Goal: Task Accomplishment & Management: Use online tool/utility

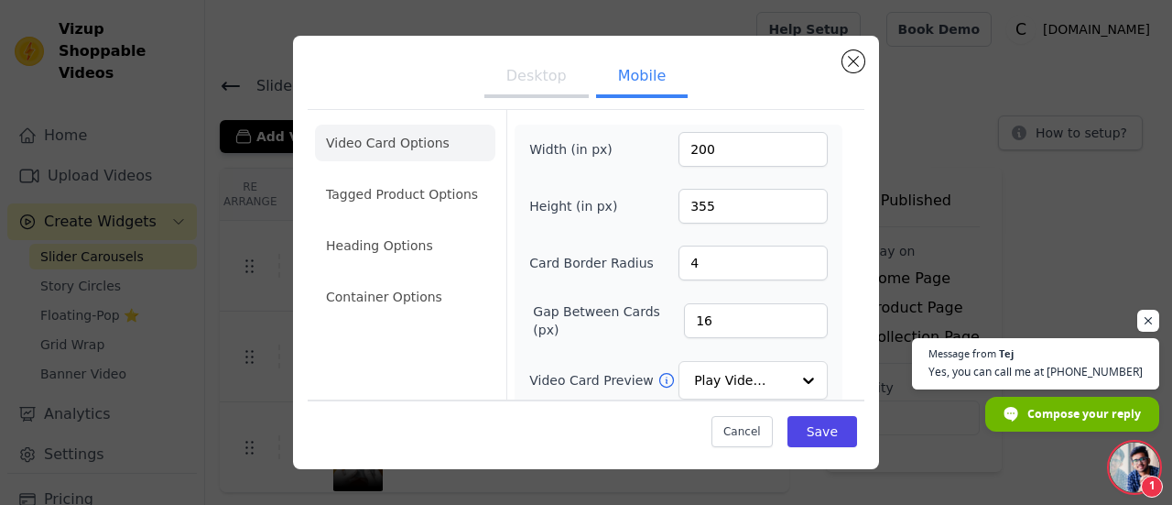
scroll to position [485, 0]
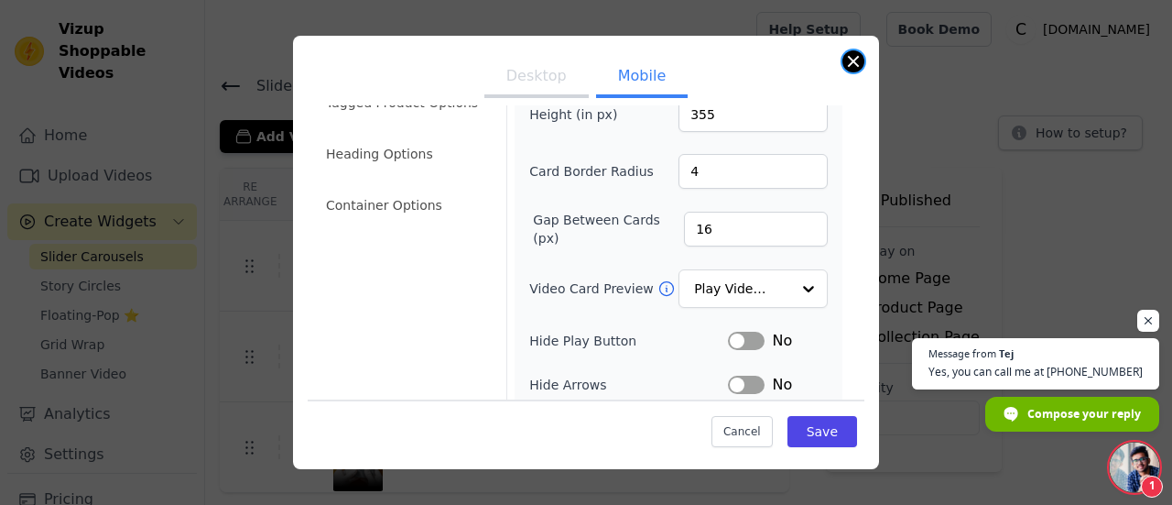
click at [843, 64] on div "Desktop Mobile Video Card Options Tagged Product Options Heading Options Contai…" at bounding box center [586, 252] width 586 height 433
click at [1125, 478] on span "Open chat" at bounding box center [1134, 466] width 49 height 49
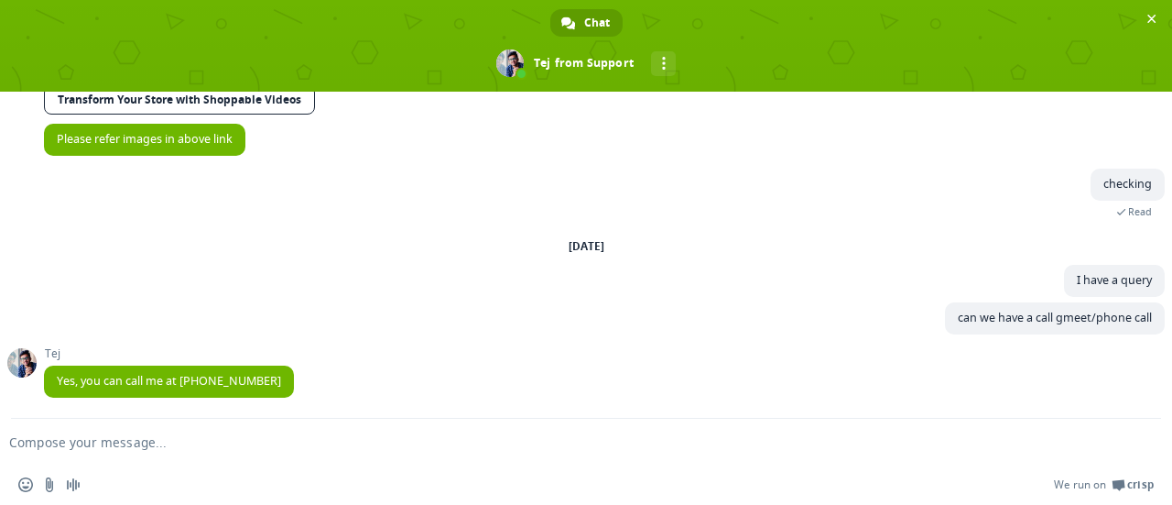
click at [506, 452] on form at bounding box center [565, 443] width 1095 height 49
click at [480, 439] on textarea "Compose your message..." at bounding box center [556, 442] width 1095 height 16
type textarea "okay calling"
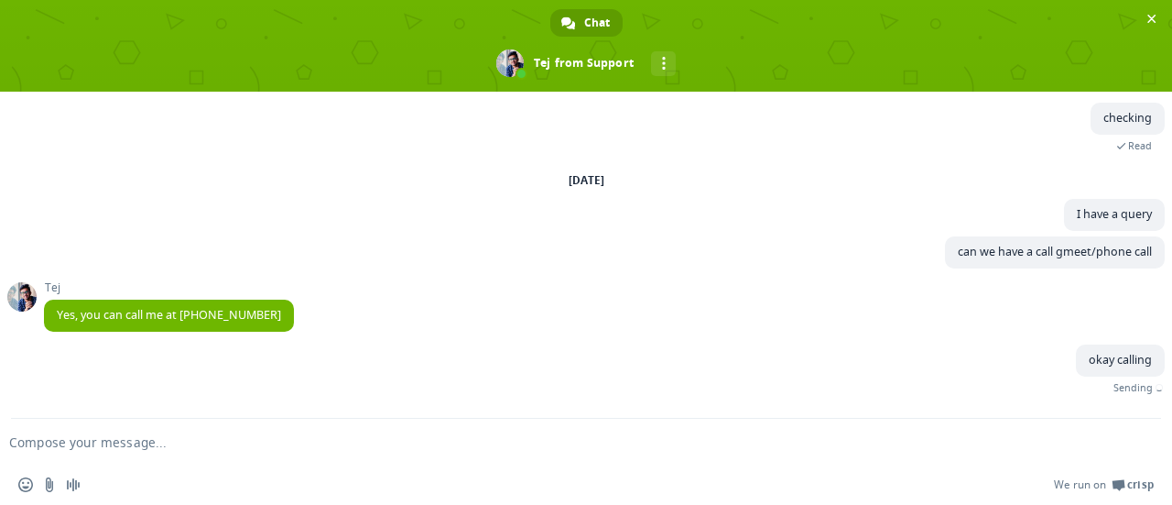
scroll to position [531, 0]
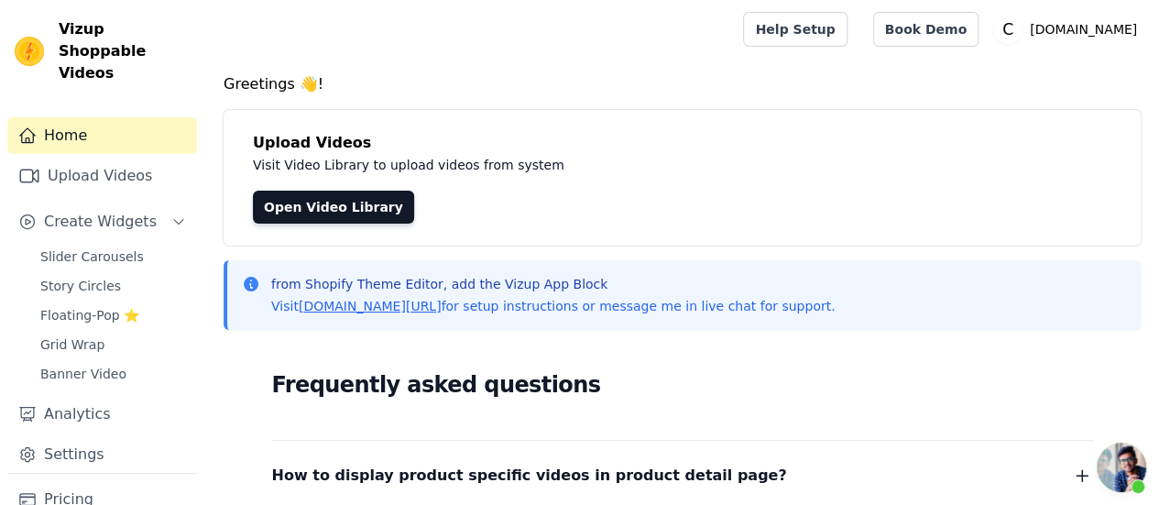
scroll to position [531, 0]
click at [109, 247] on span "Slider Carousels" at bounding box center [92, 256] width 104 height 18
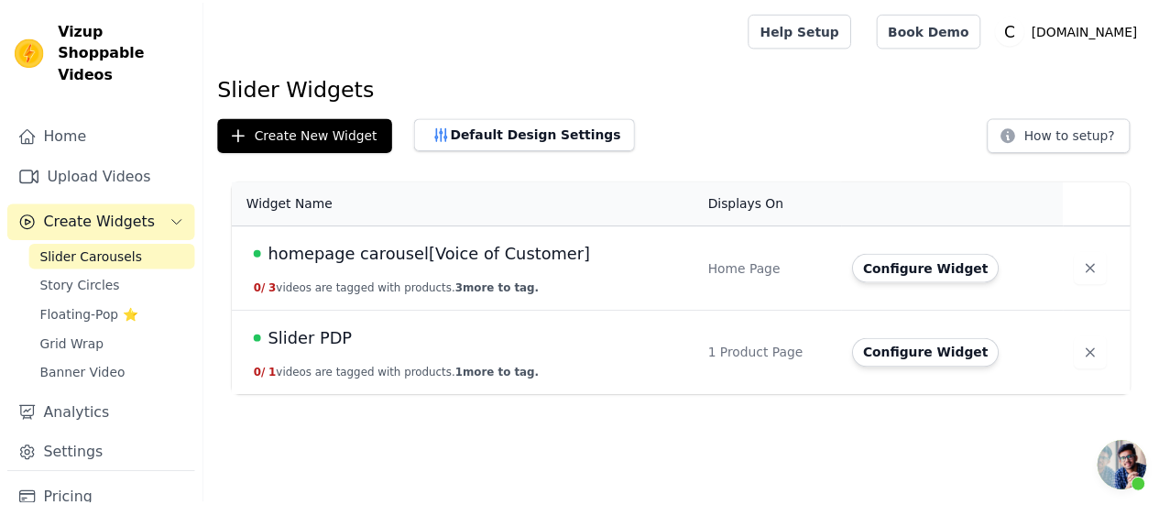
scroll to position [531, 0]
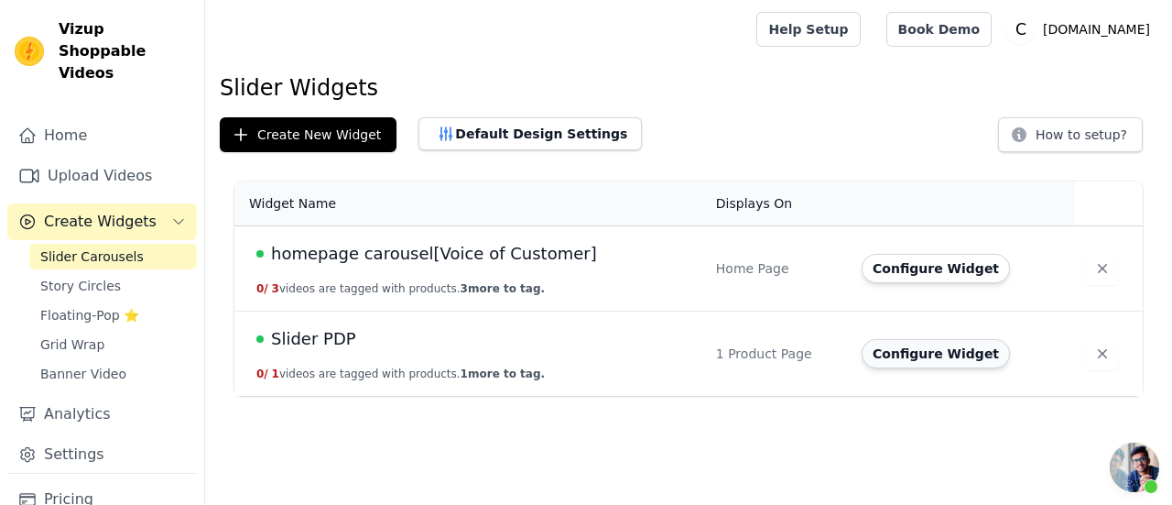
click at [893, 356] on button "Configure Widget" at bounding box center [936, 353] width 148 height 29
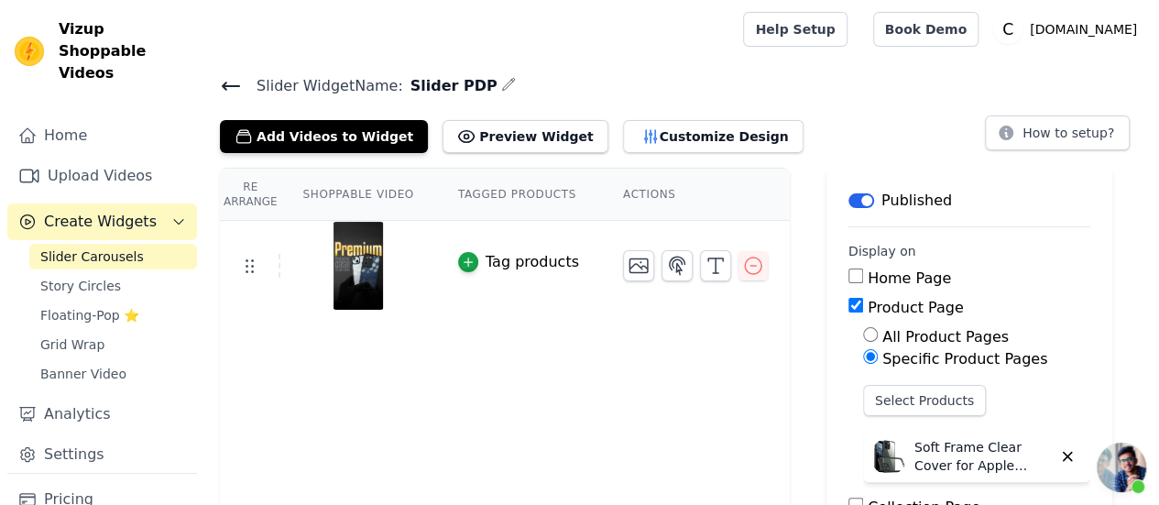
click at [223, 85] on icon at bounding box center [231, 85] width 16 height 7
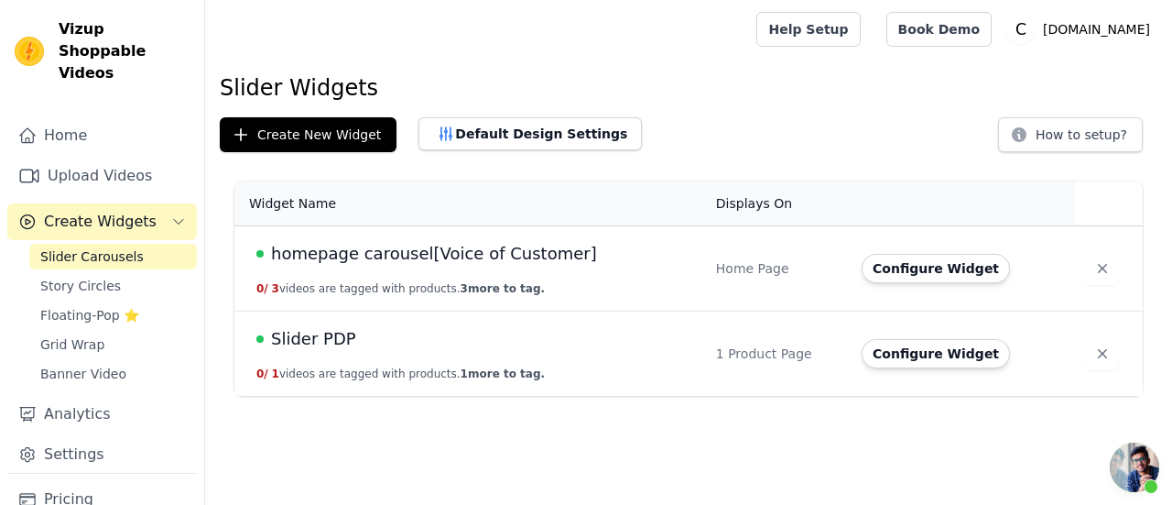
click at [383, 248] on span "homepage carousel[Voice of Customer]" at bounding box center [434, 254] width 326 height 26
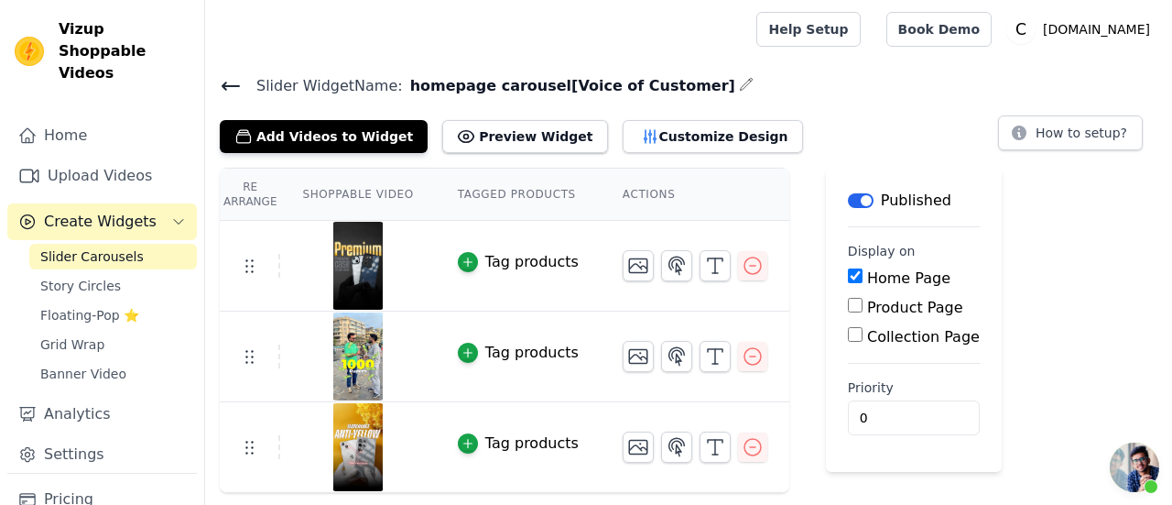
click at [234, 85] on icon at bounding box center [231, 85] width 16 height 7
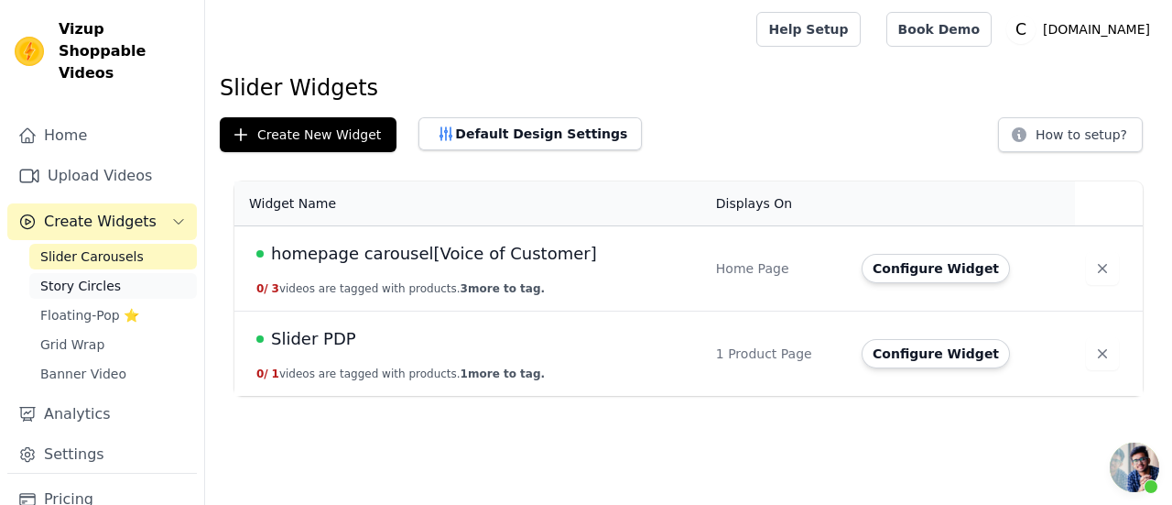
click at [110, 273] on link "Story Circles" at bounding box center [113, 286] width 168 height 26
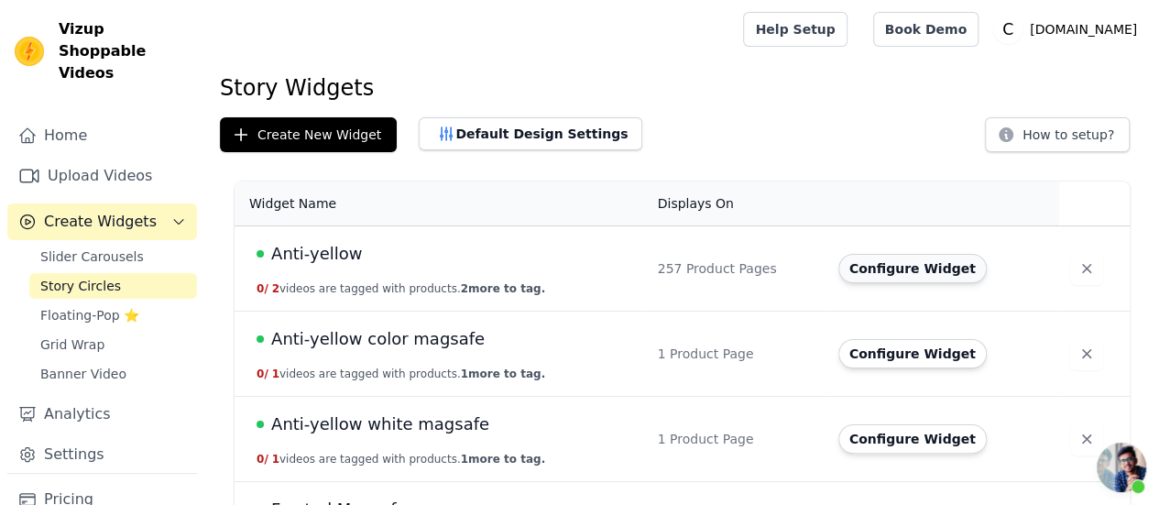
click at [898, 270] on button "Configure Widget" at bounding box center [912, 268] width 148 height 29
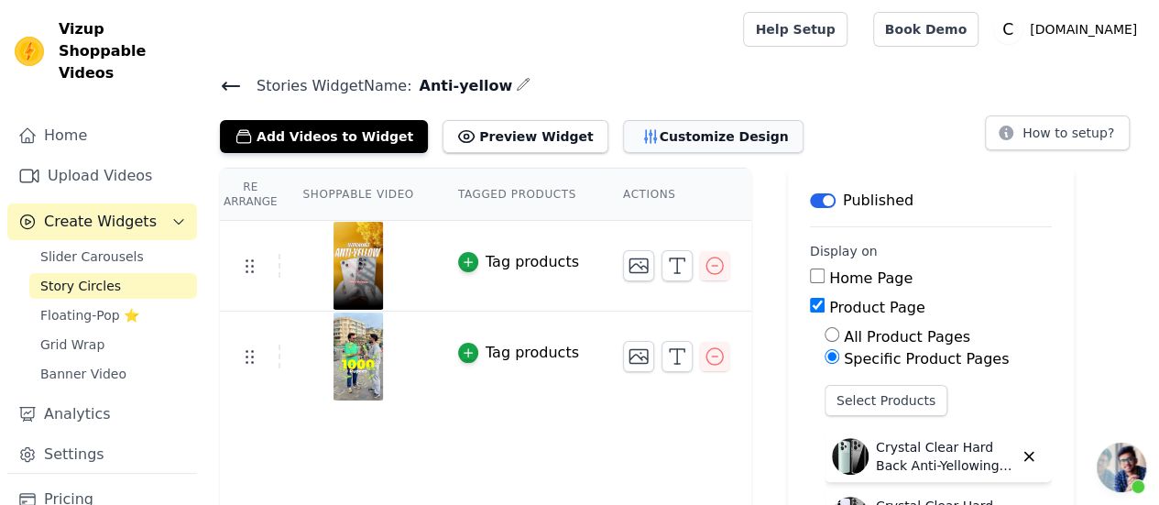
click at [676, 136] on button "Customize Design" at bounding box center [713, 136] width 180 height 33
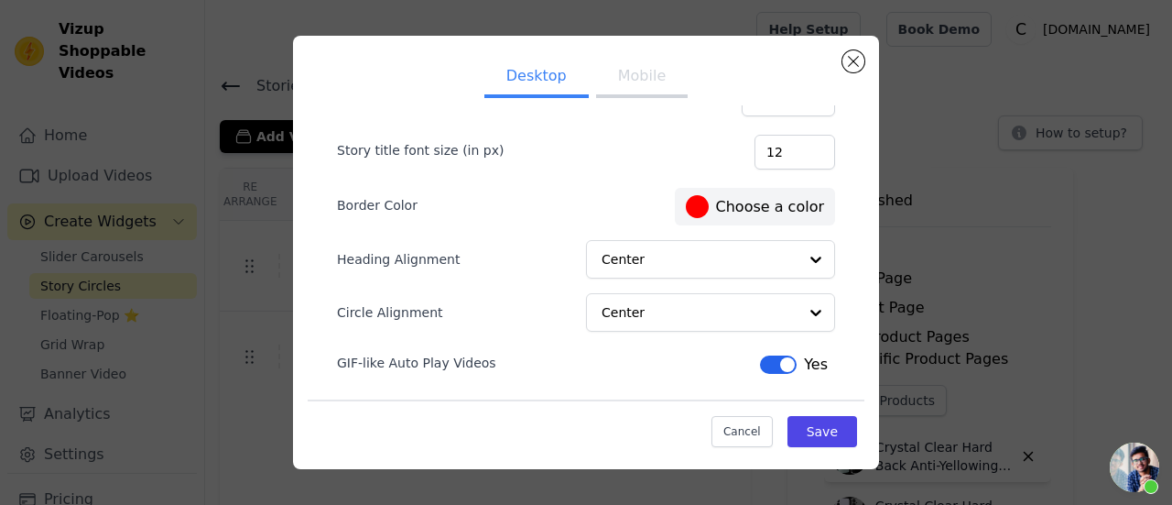
scroll to position [218, 0]
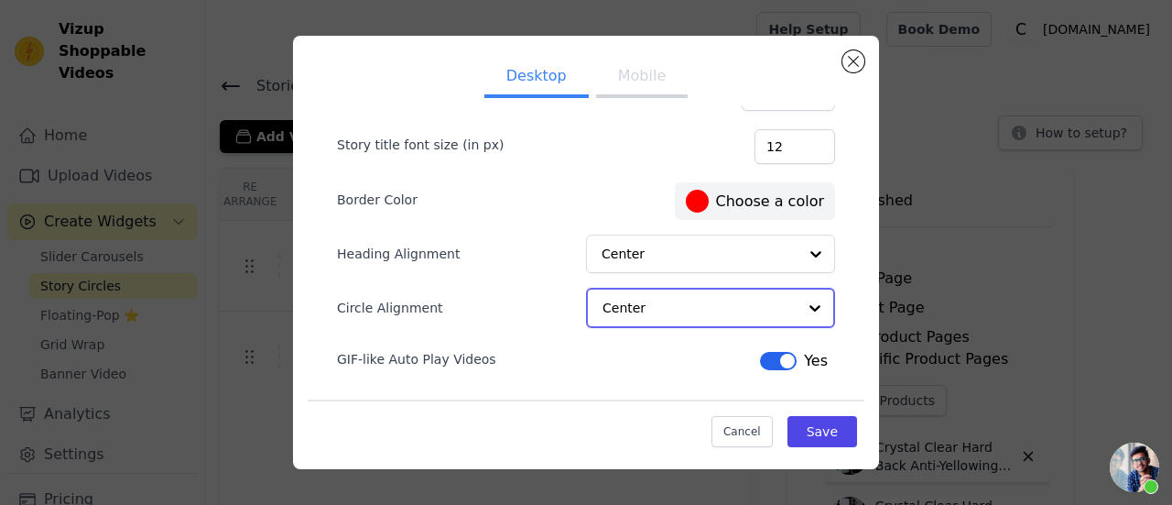
click at [666, 291] on input "Circle Alignment" at bounding box center [700, 307] width 194 height 37
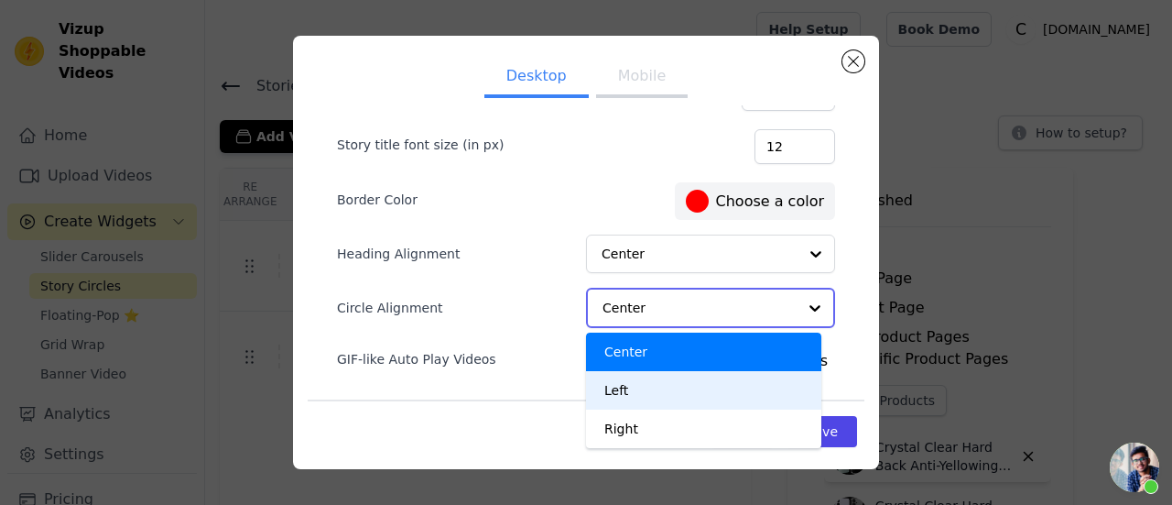
click at [666, 374] on div "Left" at bounding box center [703, 390] width 235 height 38
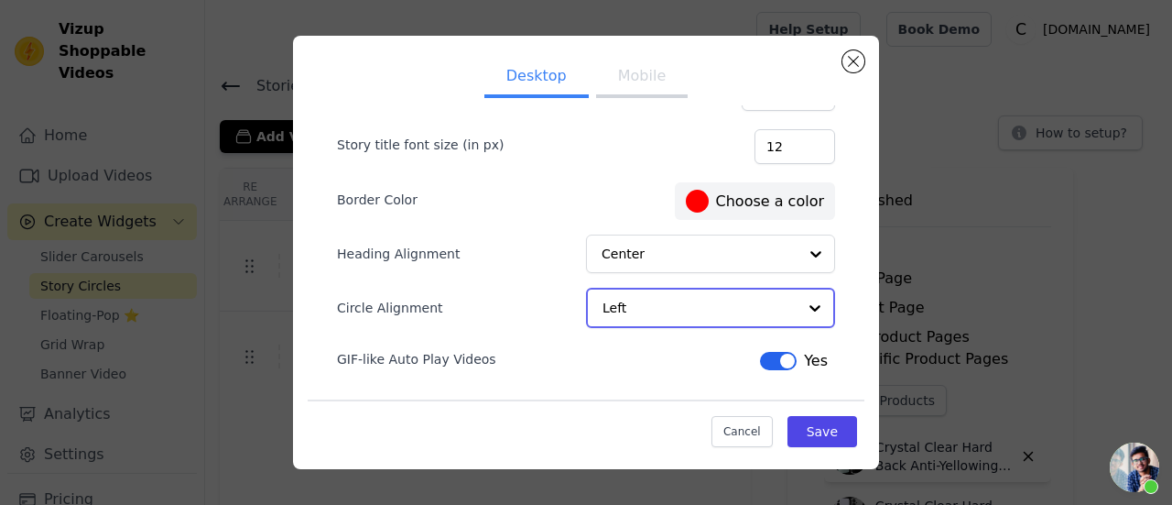
scroll to position [220, 0]
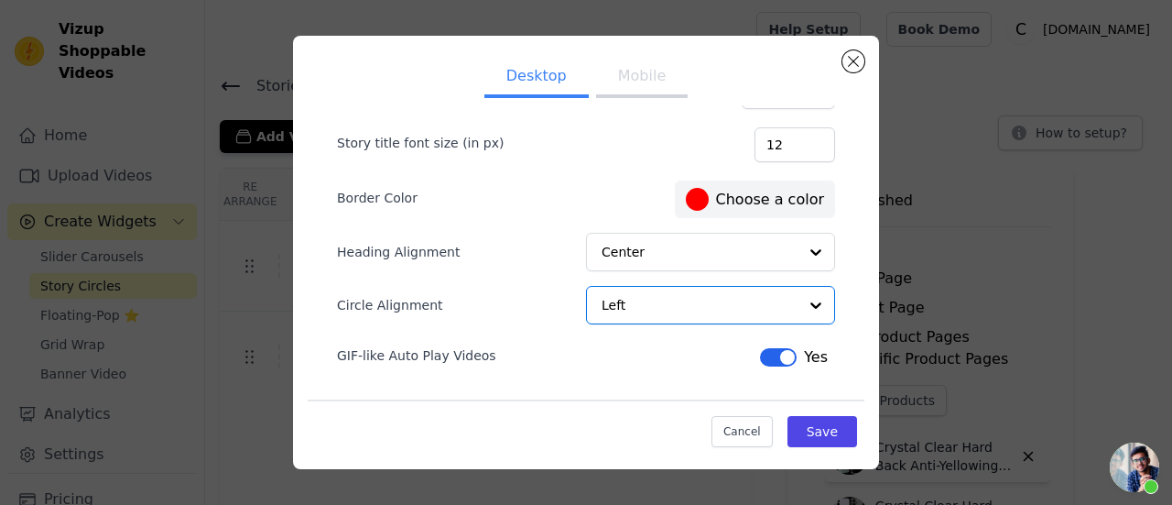
click at [599, 78] on button "Mobile" at bounding box center [642, 78] width 92 height 40
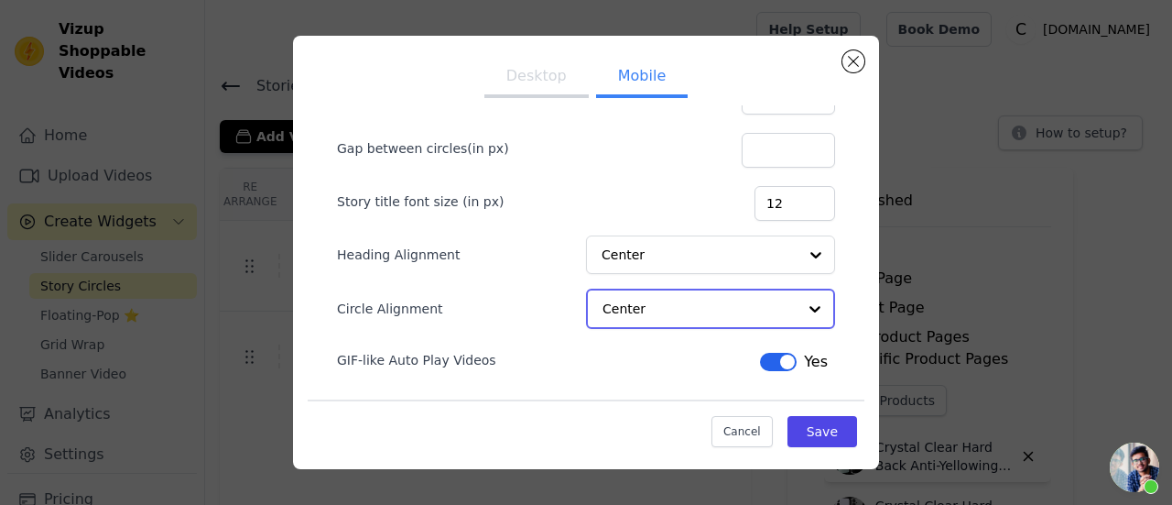
click at [648, 301] on input "Circle Alignment" at bounding box center [700, 308] width 194 height 37
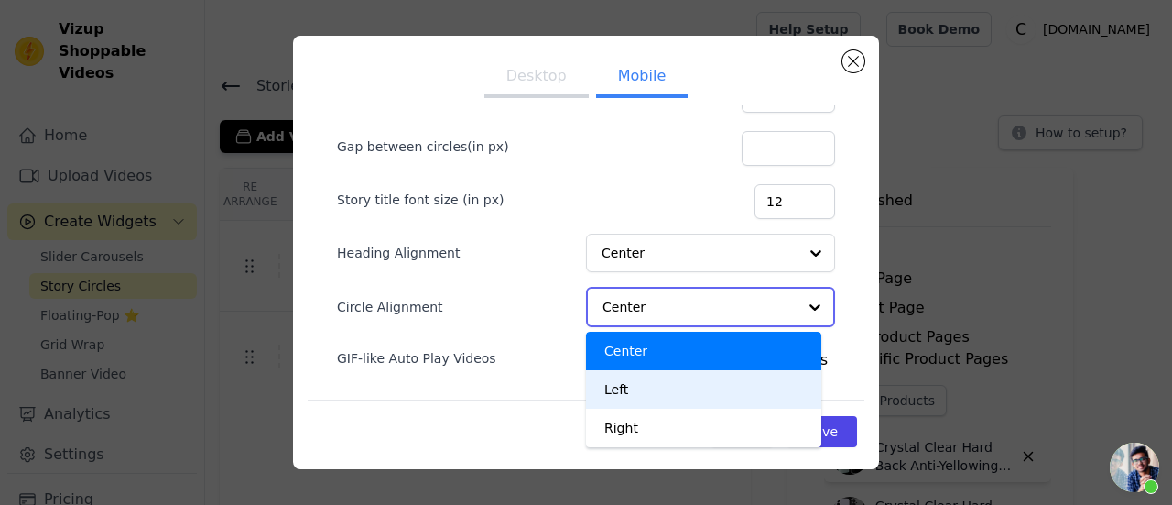
click at [659, 379] on div "Left" at bounding box center [703, 389] width 235 height 38
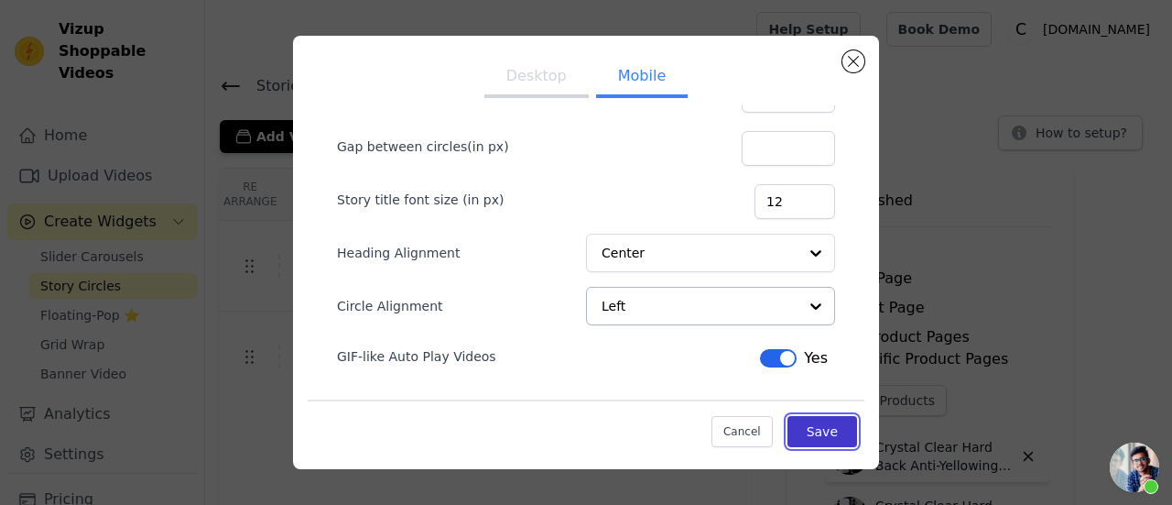
click at [791, 439] on button "Save" at bounding box center [823, 431] width 70 height 31
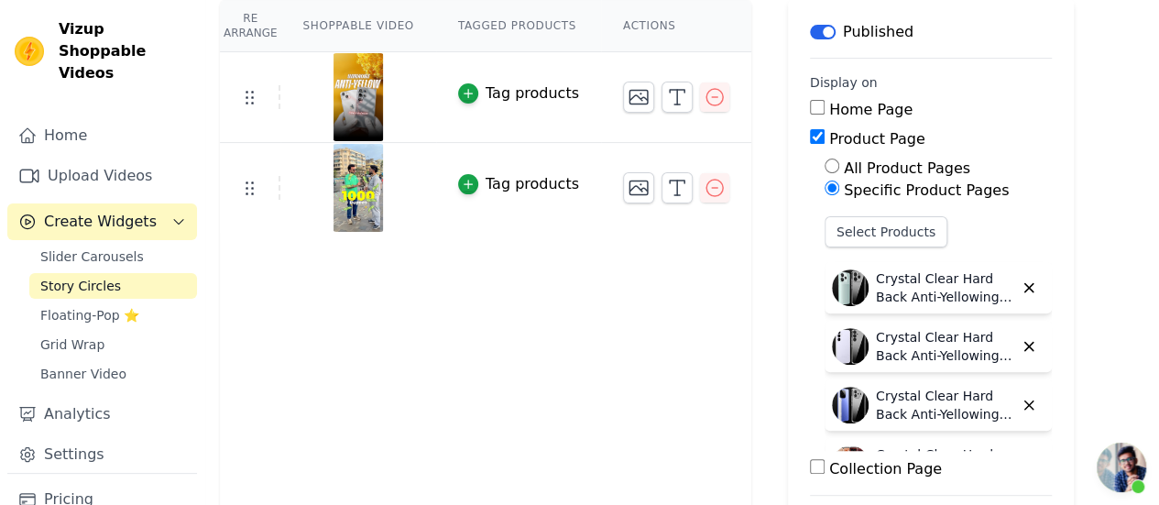
scroll to position [183, 0]
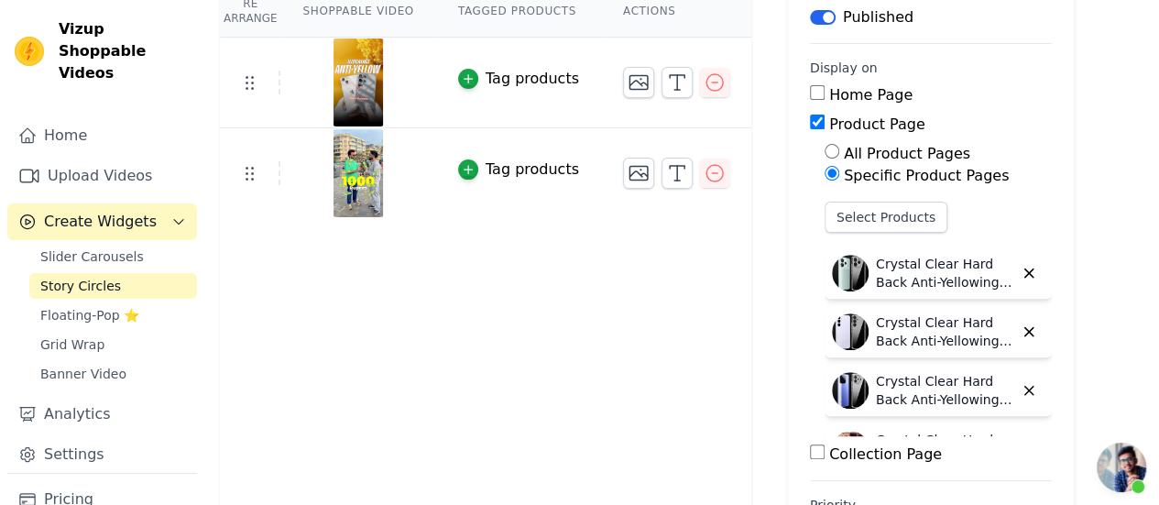
click at [876, 270] on p "Crystal Clear Hard Back Anti-Yellowing Phone Case For Redmi Note 14 SE 5G" at bounding box center [944, 273] width 137 height 37
copy div "Crystal Clear Hard Back Anti-Yellowing Phone Case For Redmi Note 14 SE 5G"
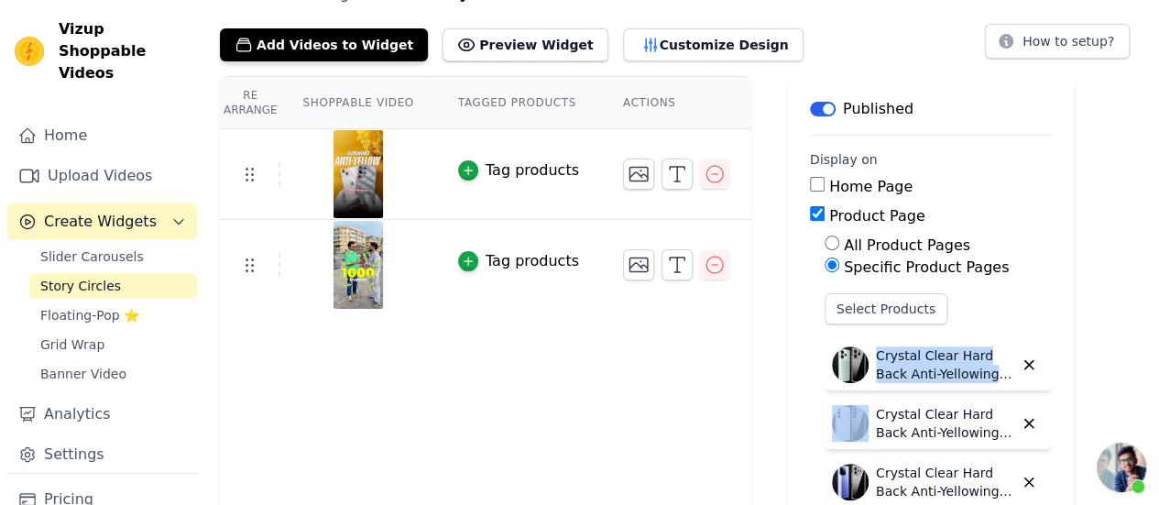
scroll to position [0, 0]
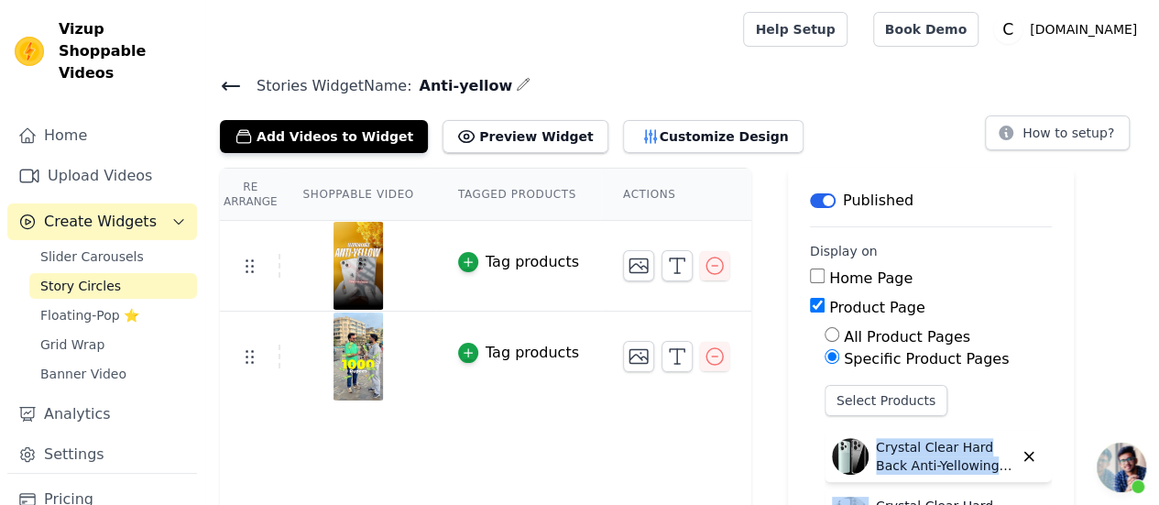
click at [223, 90] on icon at bounding box center [231, 86] width 22 height 22
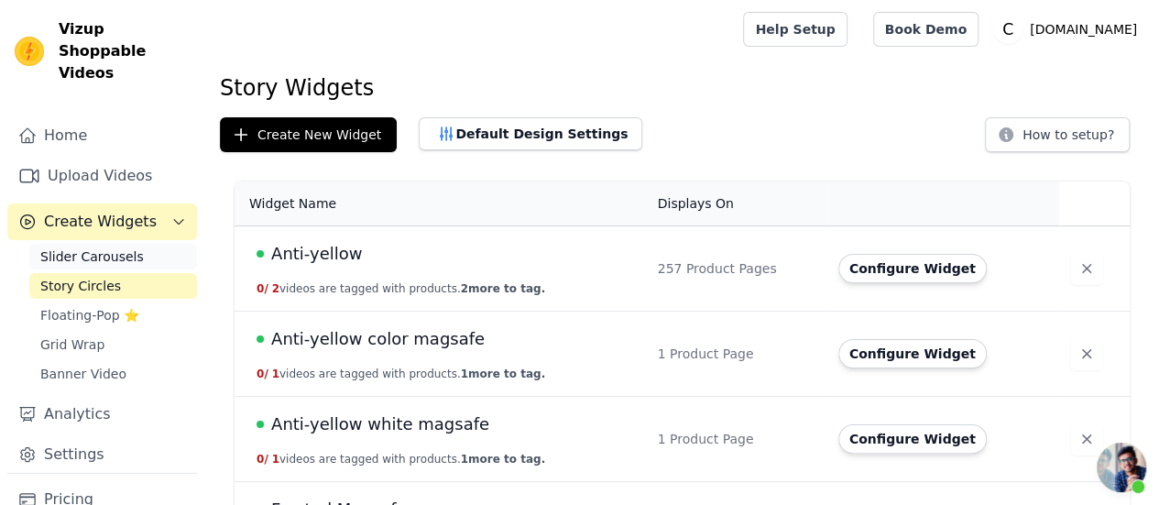
click at [95, 247] on span "Slider Carousels" at bounding box center [92, 256] width 104 height 18
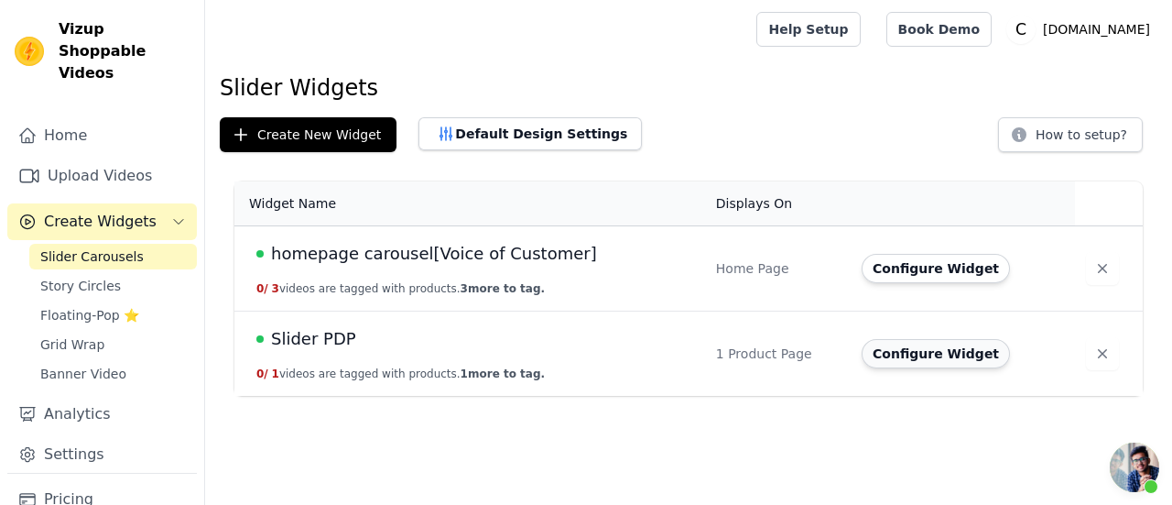
click at [897, 345] on button "Configure Widget" at bounding box center [936, 353] width 148 height 29
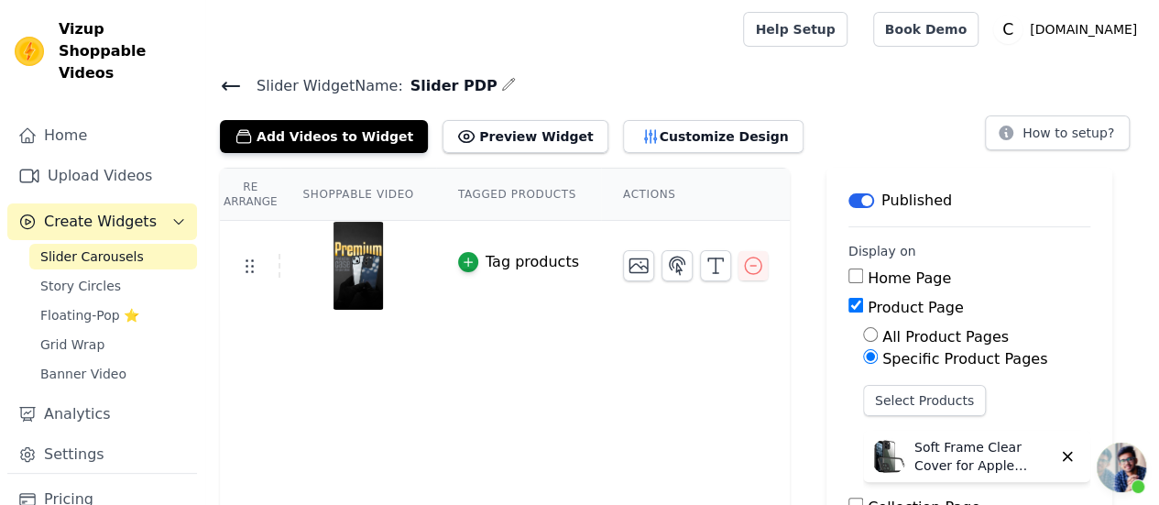
click at [535, 265] on div "Tag products" at bounding box center [531, 262] width 93 height 22
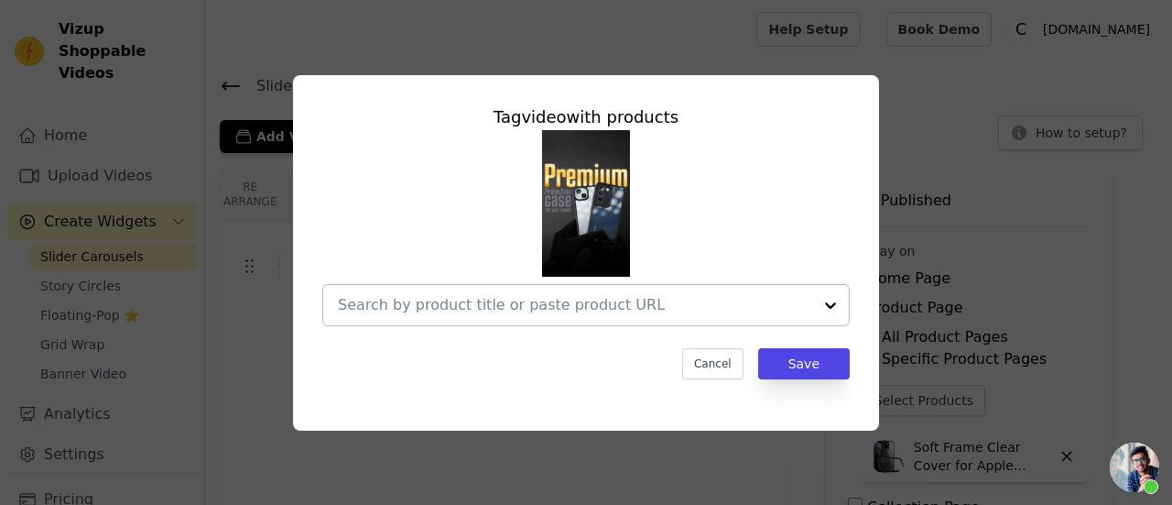
click at [553, 304] on input "text" at bounding box center [575, 305] width 474 height 22
paste input "Crystal Clear Hard Back Anti-Yellowing Phone Case For Redmi Note 14 SE 5G"
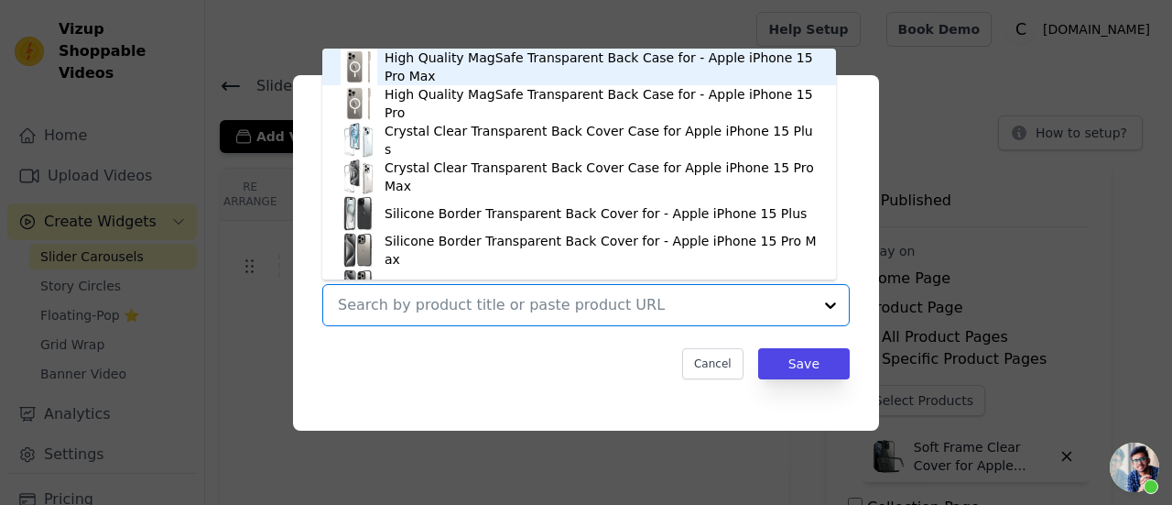
type input "Crystal Clear Hard Back Anti-Yellowing Phone Case For Redmi Note 14 SE 5G"
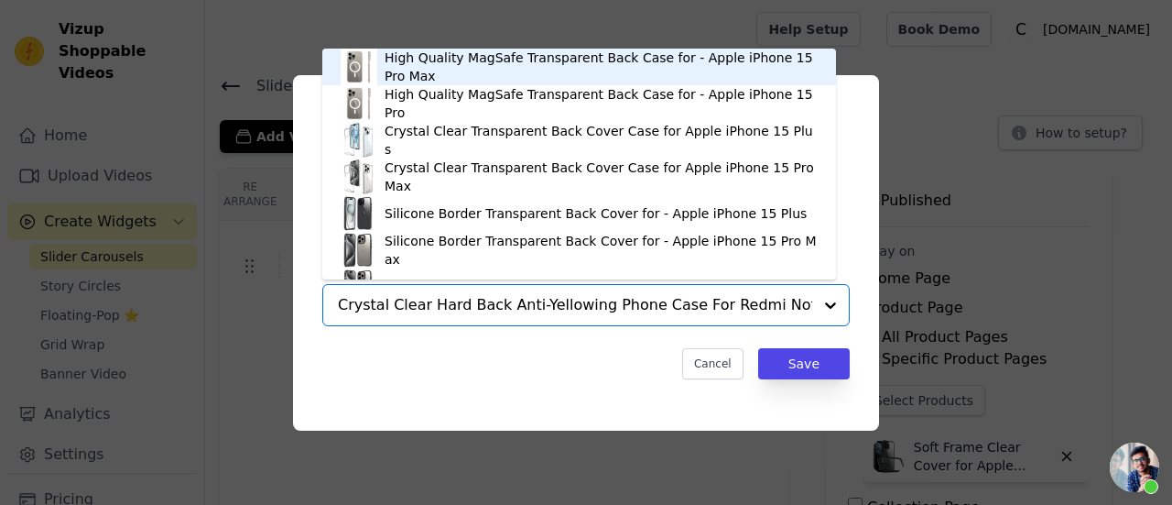
scroll to position [0, 18]
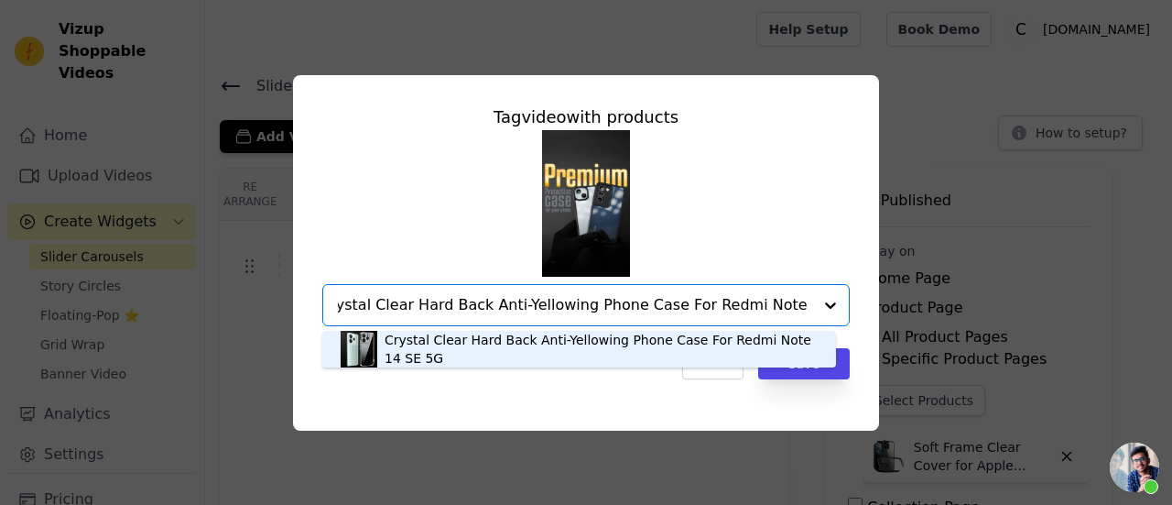
click at [730, 349] on div "Crystal Clear Hard Back Anti-Yellowing Phone Case For Redmi Note 14 SE 5G" at bounding box center [601, 349] width 433 height 37
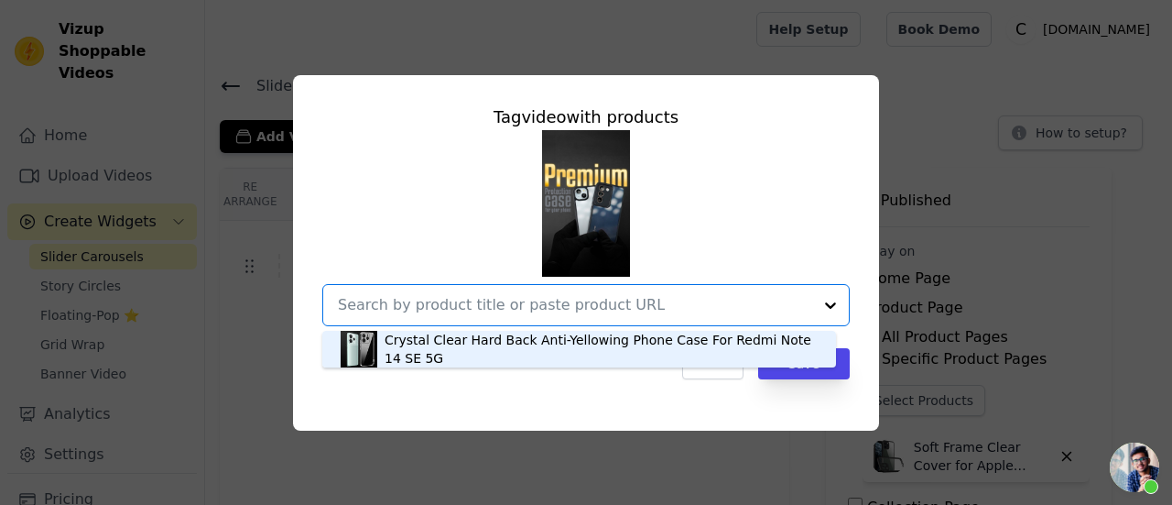
scroll to position [0, 0]
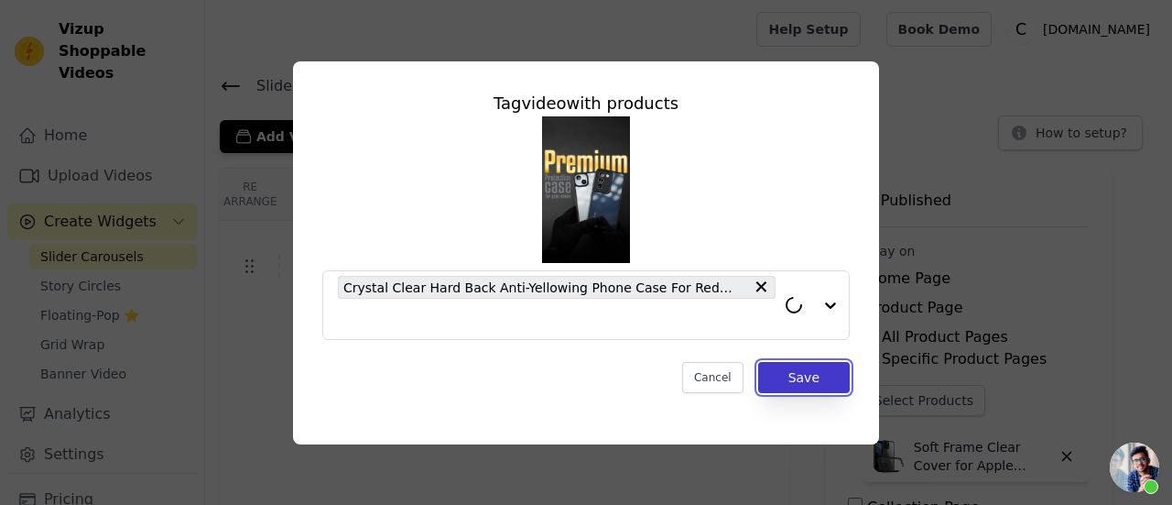
click at [799, 368] on button "Save" at bounding box center [804, 377] width 92 height 31
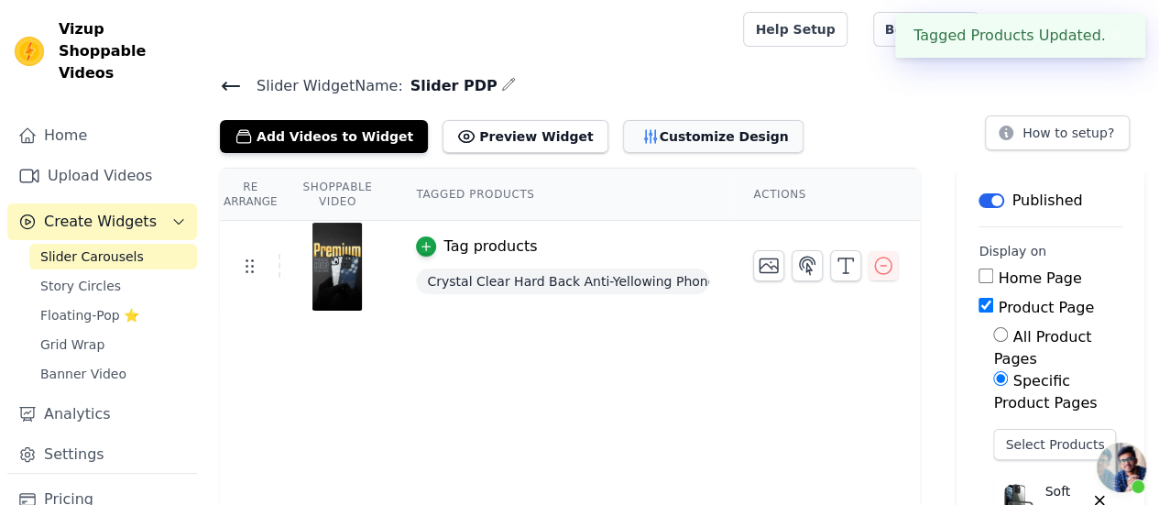
click at [623, 136] on button "Customize Design" at bounding box center [713, 136] width 180 height 33
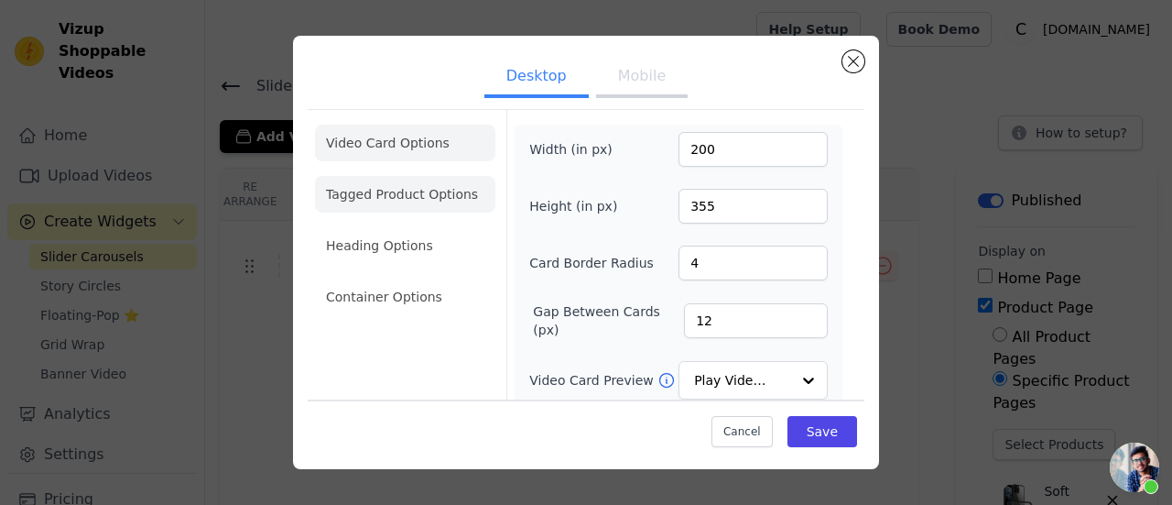
click at [416, 195] on li "Tagged Product Options" at bounding box center [405, 194] width 180 height 37
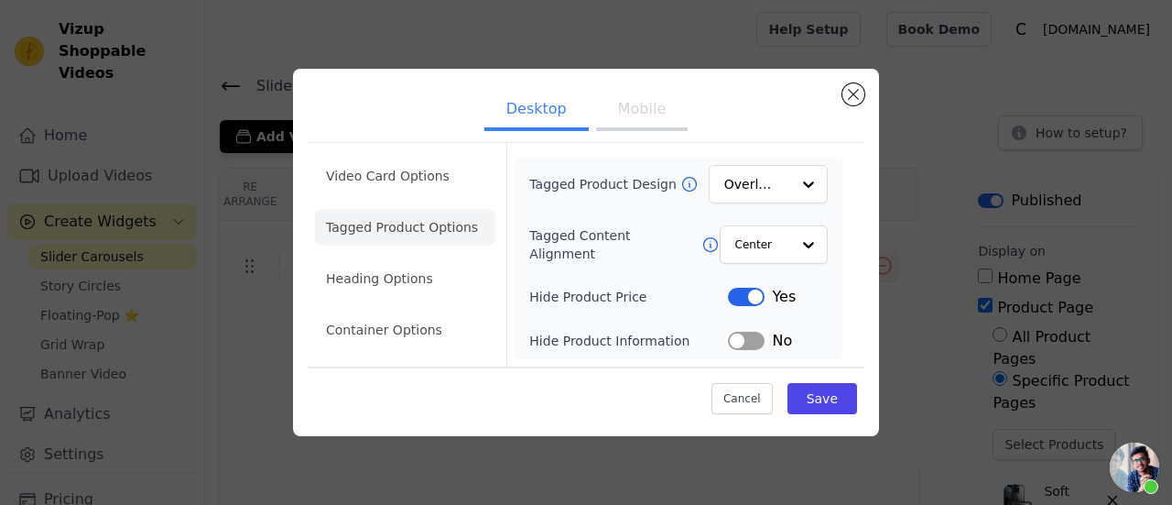
click at [616, 120] on button "Mobile" at bounding box center [642, 111] width 92 height 40
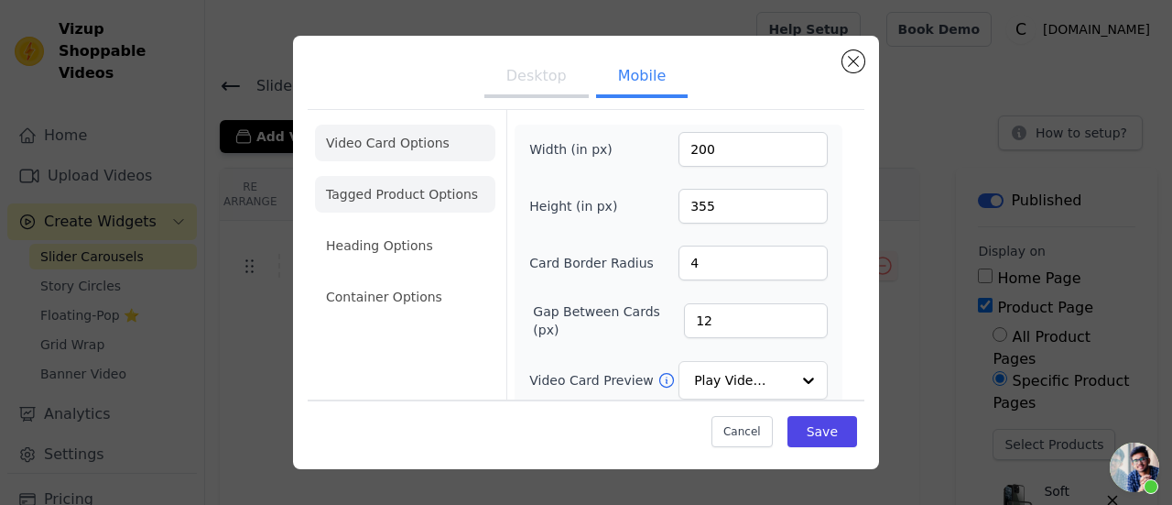
click at [432, 205] on li "Tagged Product Options" at bounding box center [405, 194] width 180 height 37
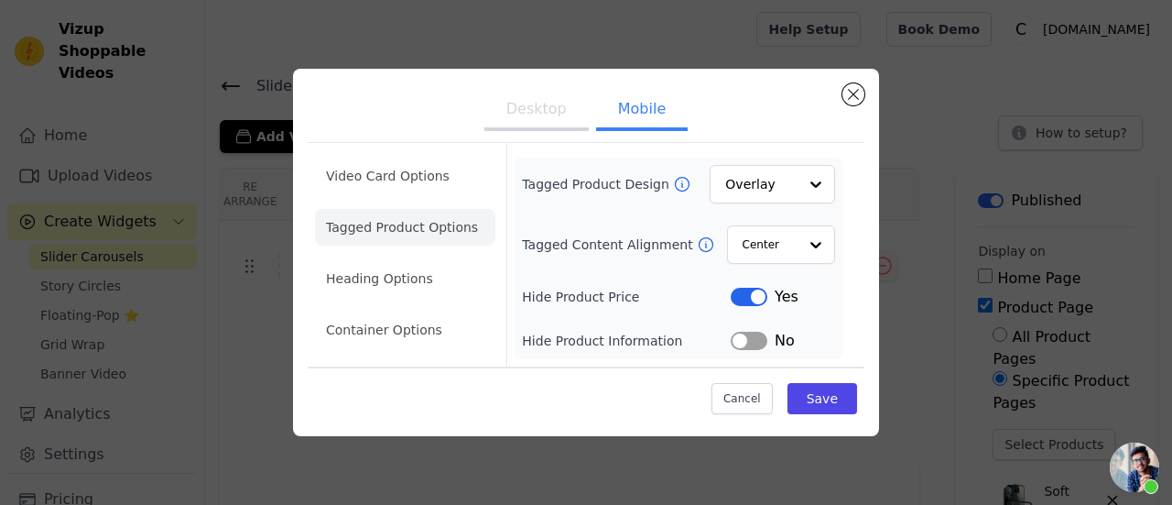
click at [408, 238] on li "Tagged Product Options" at bounding box center [405, 227] width 180 height 37
click at [404, 278] on li "Heading Options" at bounding box center [405, 278] width 180 height 37
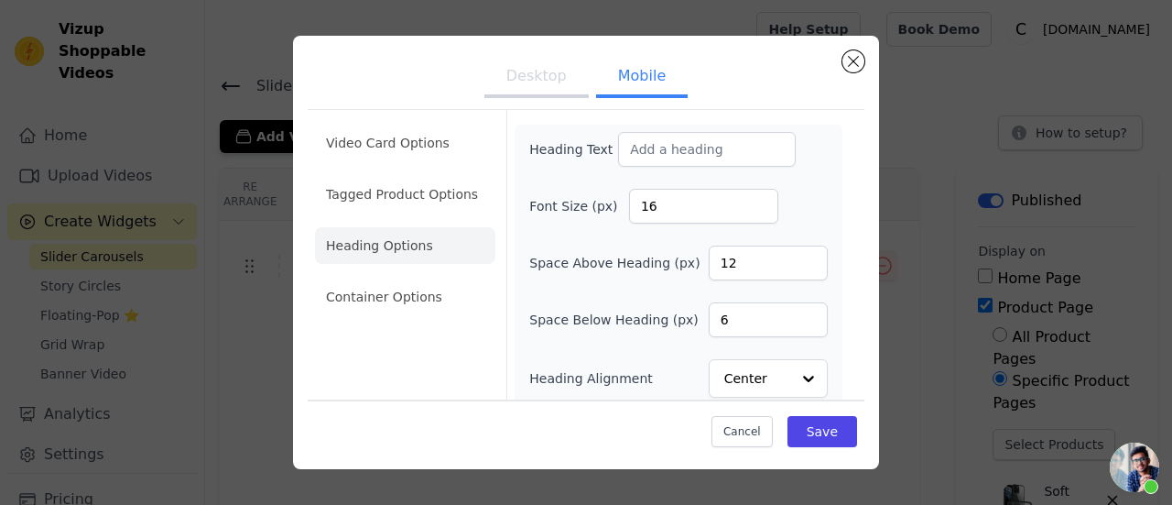
scroll to position [9, 0]
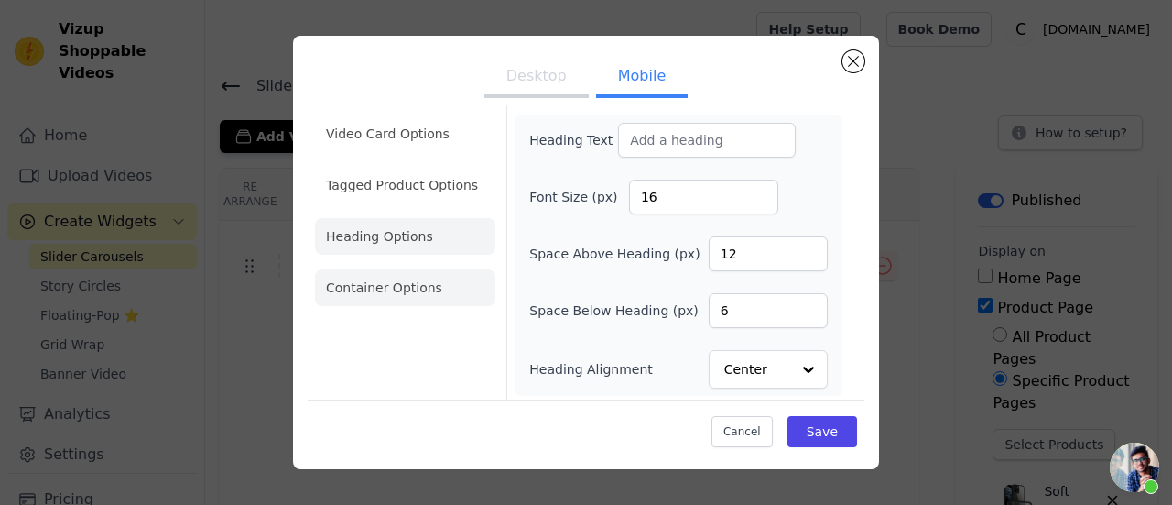
click at [425, 298] on li "Container Options" at bounding box center [405, 287] width 180 height 37
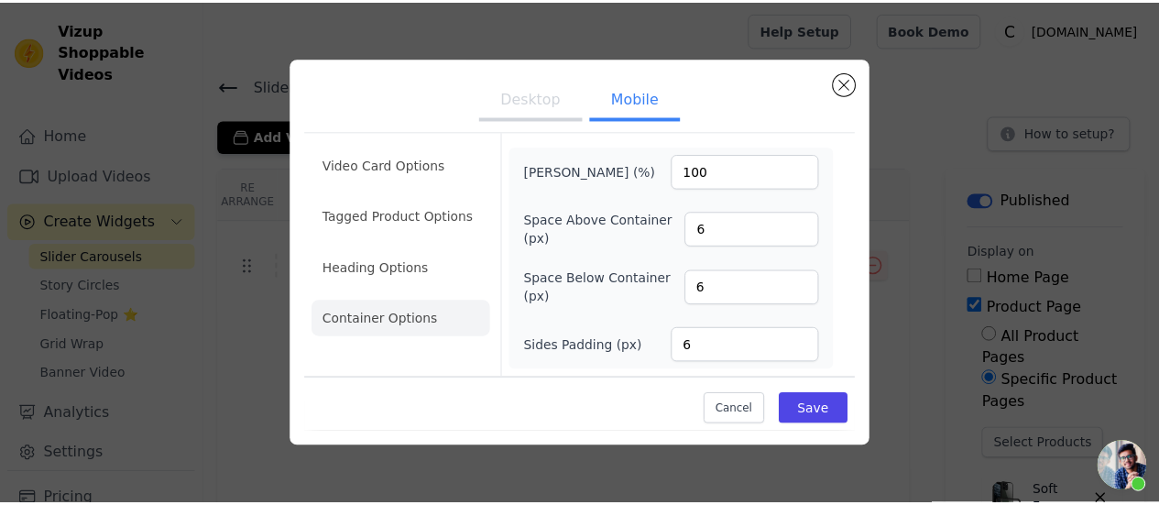
scroll to position [0, 0]
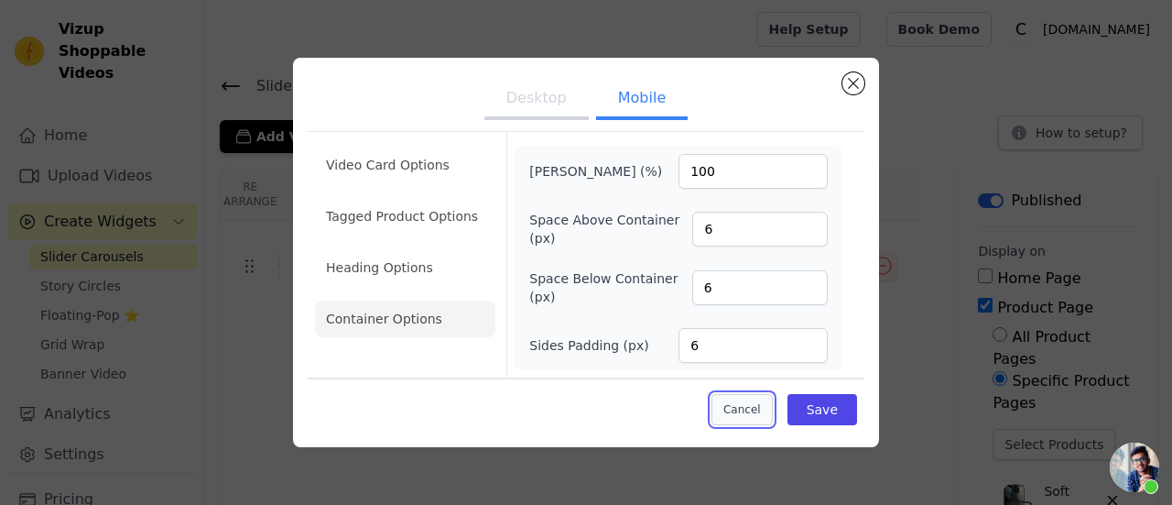
click at [765, 402] on button "Cancel" at bounding box center [742, 409] width 61 height 31
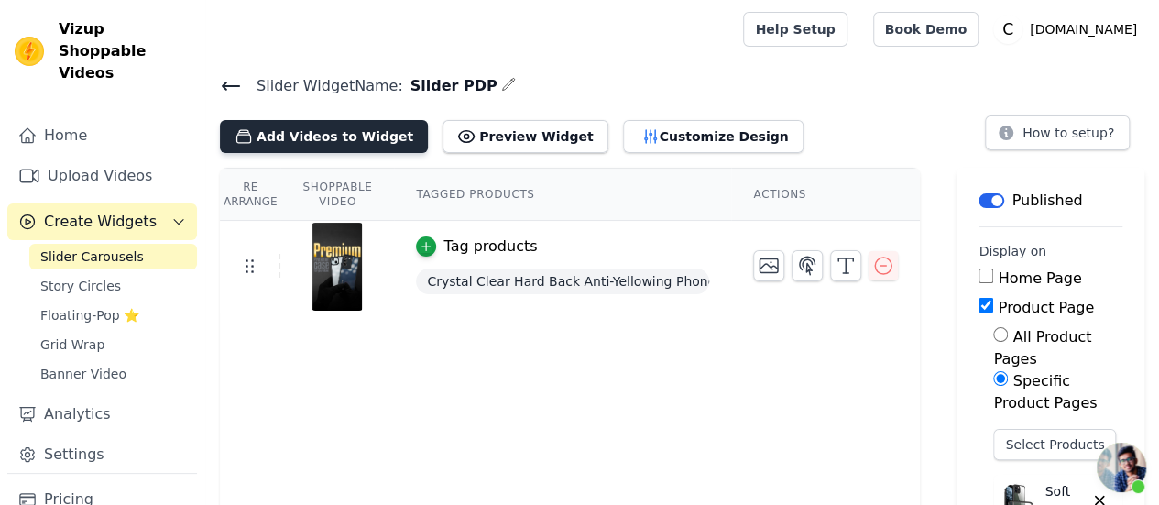
click at [350, 127] on button "Add Videos to Widget" at bounding box center [324, 136] width 208 height 33
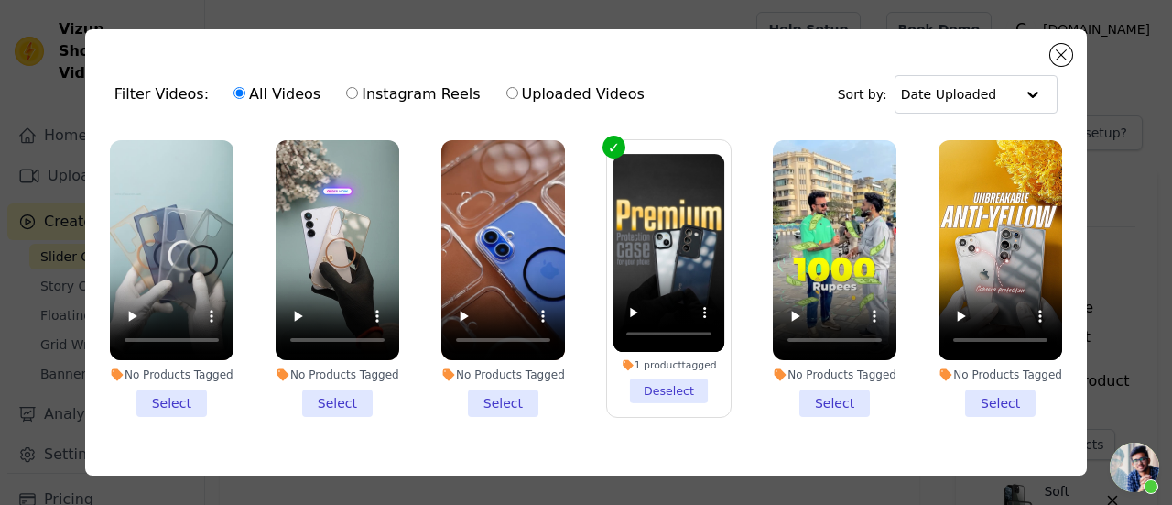
click at [340, 401] on li "No Products Tagged Select" at bounding box center [338, 278] width 124 height 277
click at [0, 0] on input "No Products Tagged Select" at bounding box center [0, 0] width 0 height 0
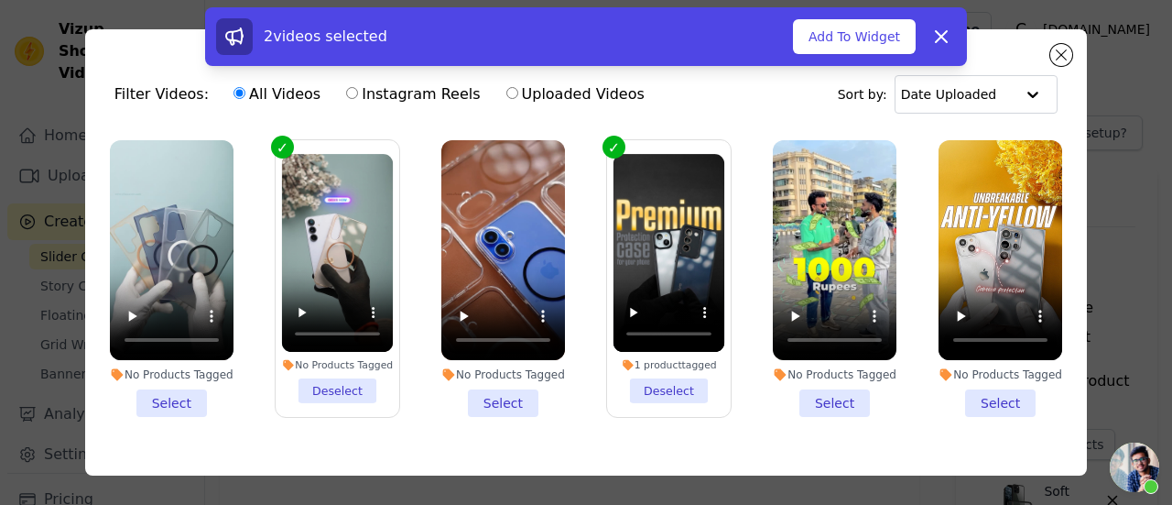
click at [506, 391] on li "No Products Tagged Select" at bounding box center [503, 278] width 124 height 277
click at [0, 0] on input "No Products Tagged Select" at bounding box center [0, 0] width 0 height 0
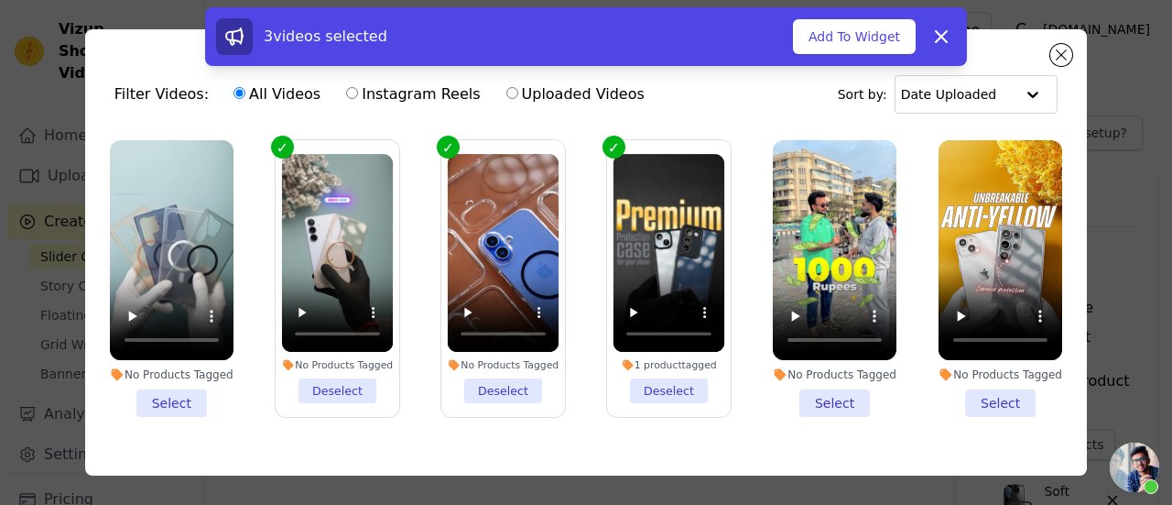
click at [802, 391] on li "No Products Tagged Select" at bounding box center [835, 278] width 124 height 277
click at [0, 0] on input "No Products Tagged Select" at bounding box center [0, 0] width 0 height 0
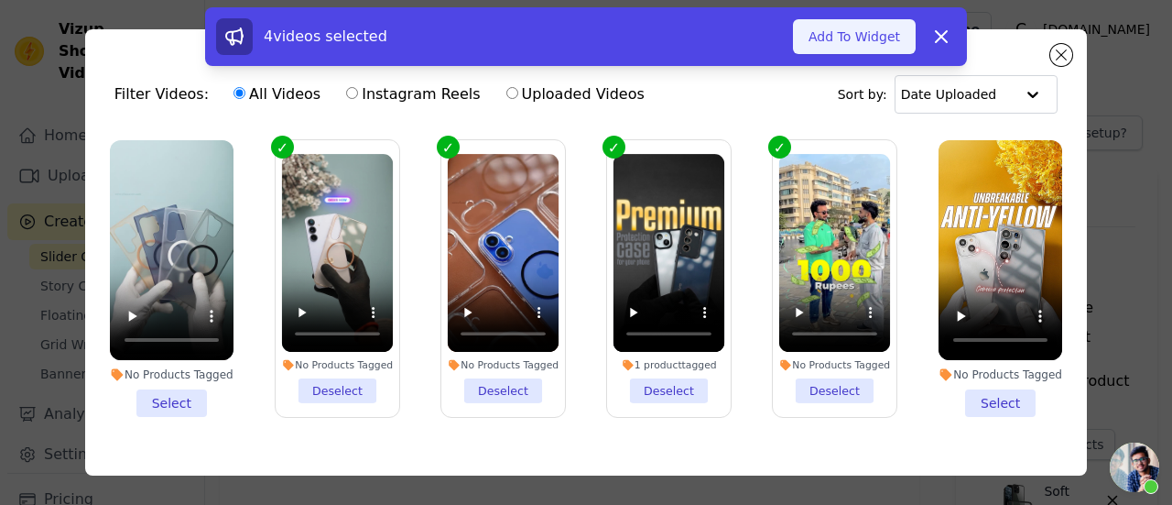
click at [885, 38] on button "Add To Widget" at bounding box center [854, 36] width 123 height 35
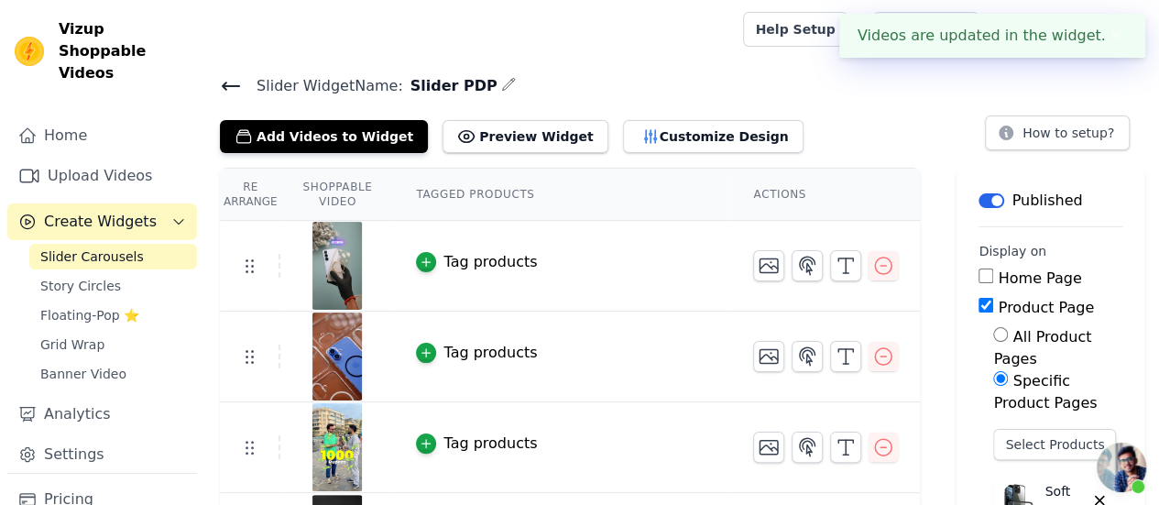
click at [416, 360] on button "Tag products" at bounding box center [476, 353] width 121 height 22
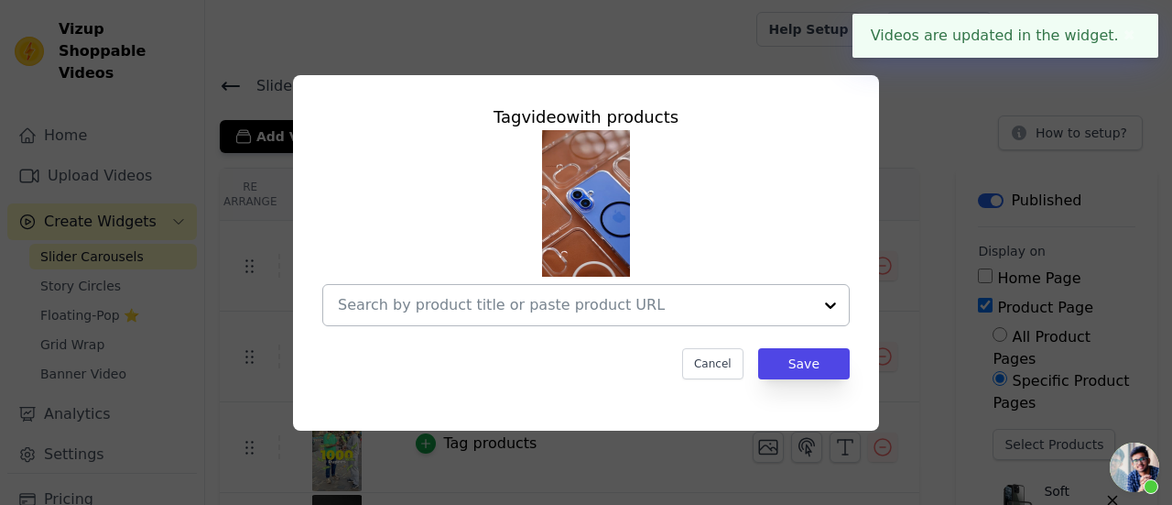
click at [441, 303] on input "text" at bounding box center [575, 305] width 474 height 22
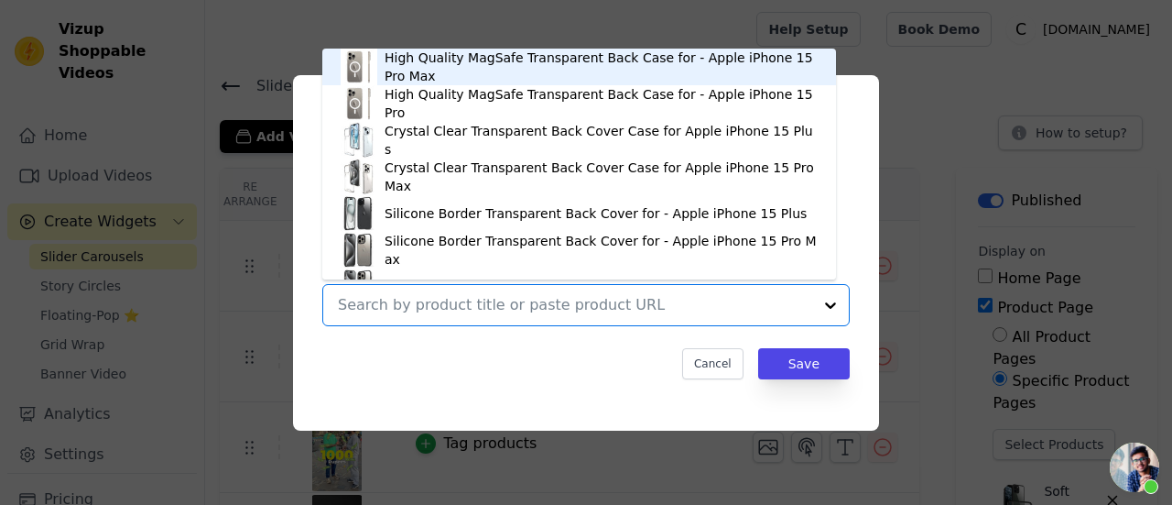
paste input "Crystal Clear Hard Back Anti-Yellowing Phone Case For Redmi Note 14 SE 5G"
type input "Crystal Clear Hard Back Anti-Yellowing Phone Case For Redmi Note 14 SE 5G"
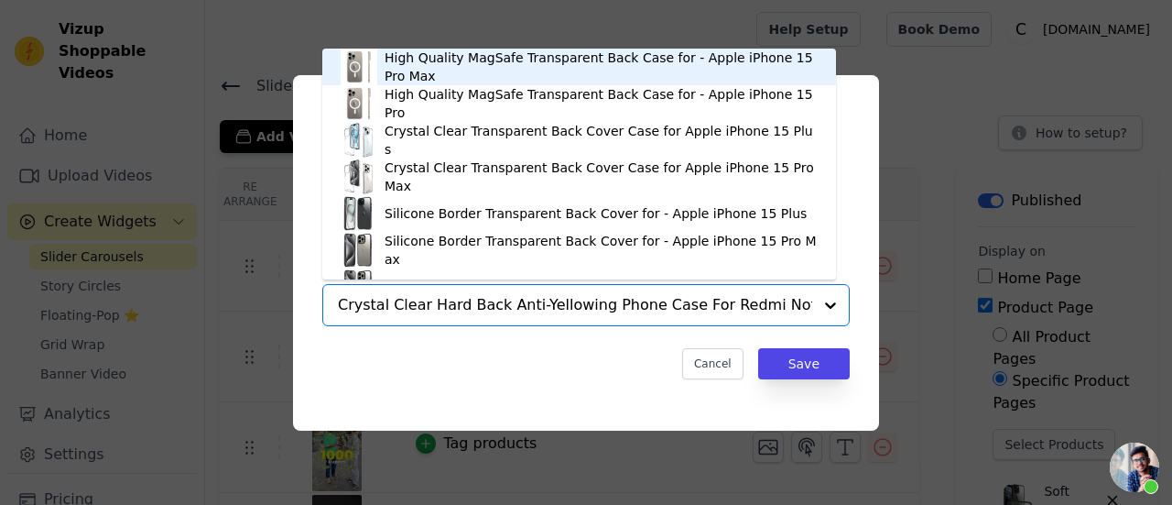
scroll to position [0, 18]
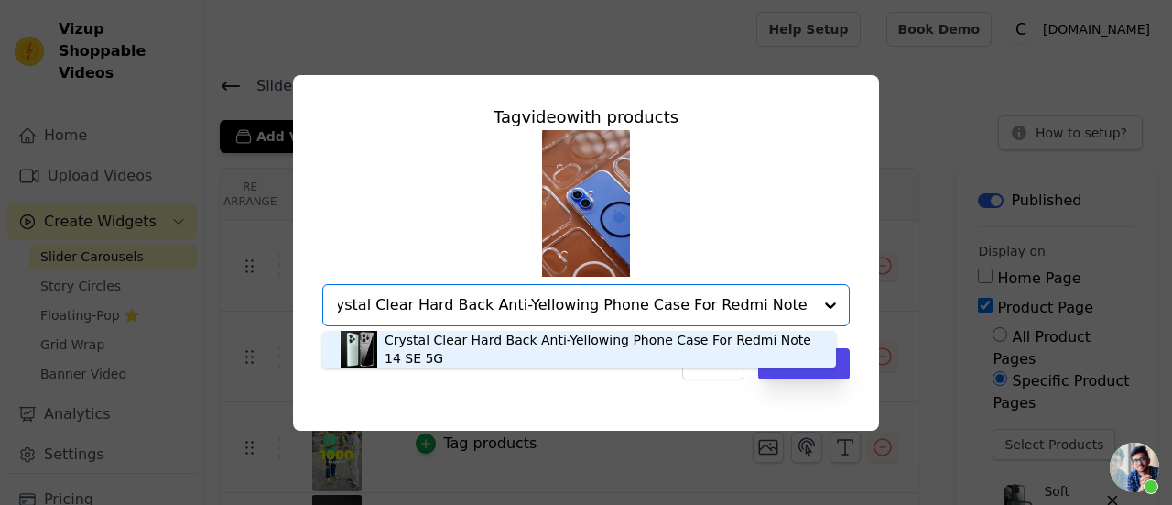
click at [779, 350] on div "Crystal Clear Hard Back Anti-Yellowing Phone Case For Redmi Note 14 SE 5G" at bounding box center [601, 349] width 433 height 37
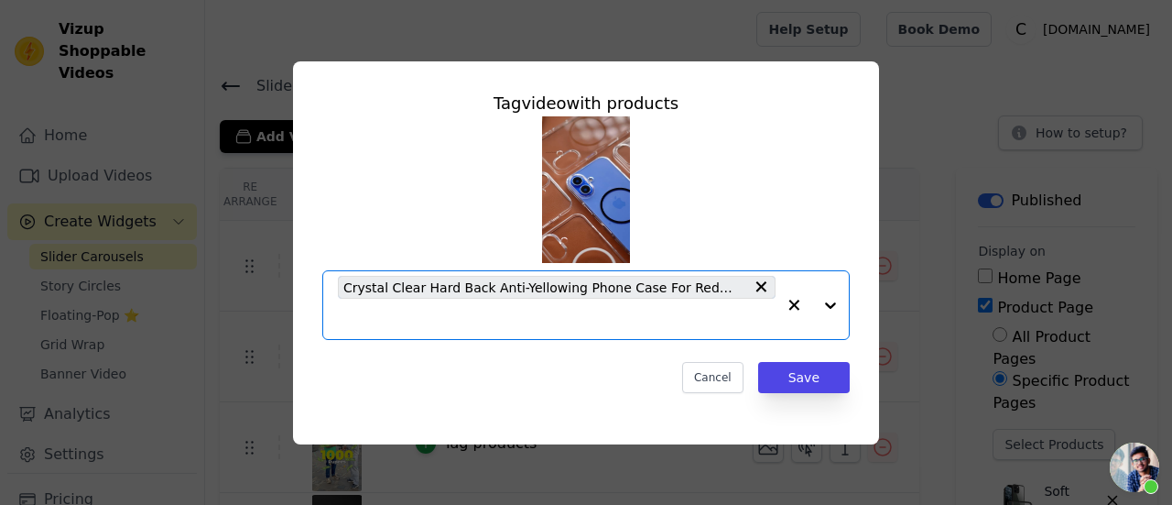
scroll to position [0, 0]
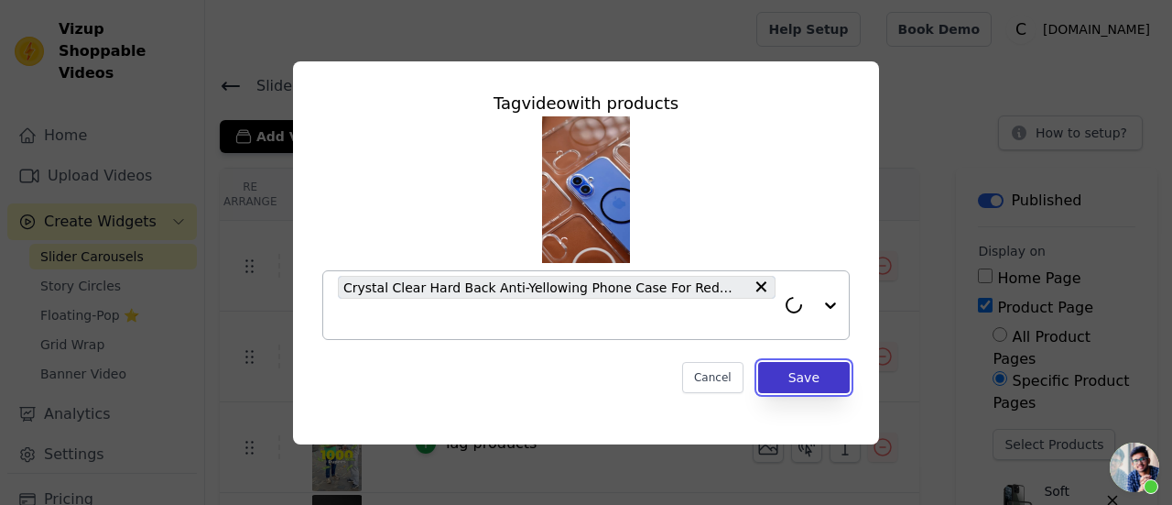
click at [808, 371] on button "Save" at bounding box center [804, 377] width 92 height 31
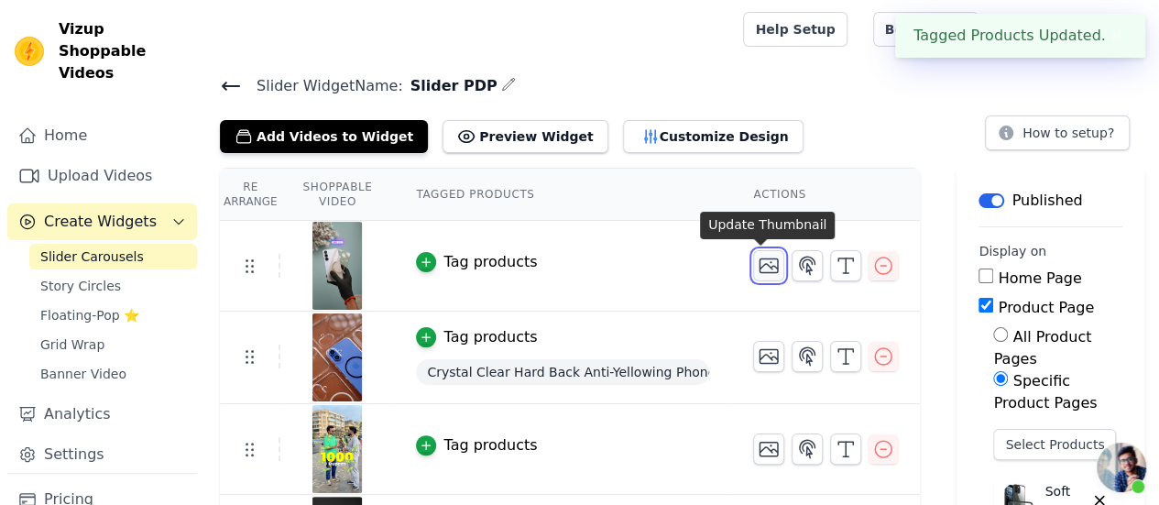
click at [758, 267] on icon "button" at bounding box center [768, 266] width 22 height 22
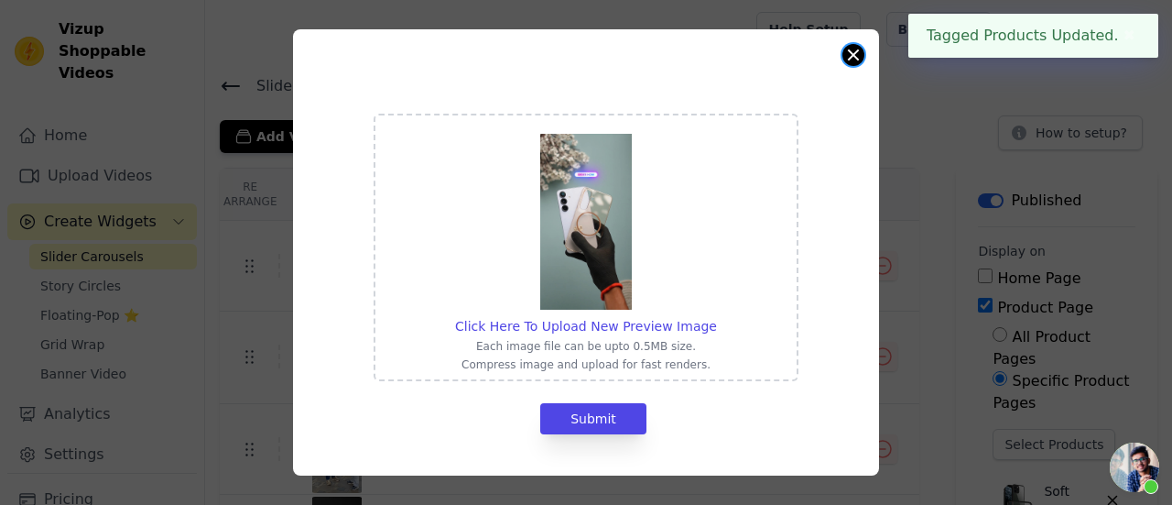
click at [855, 60] on button "Close modal" at bounding box center [854, 55] width 22 height 22
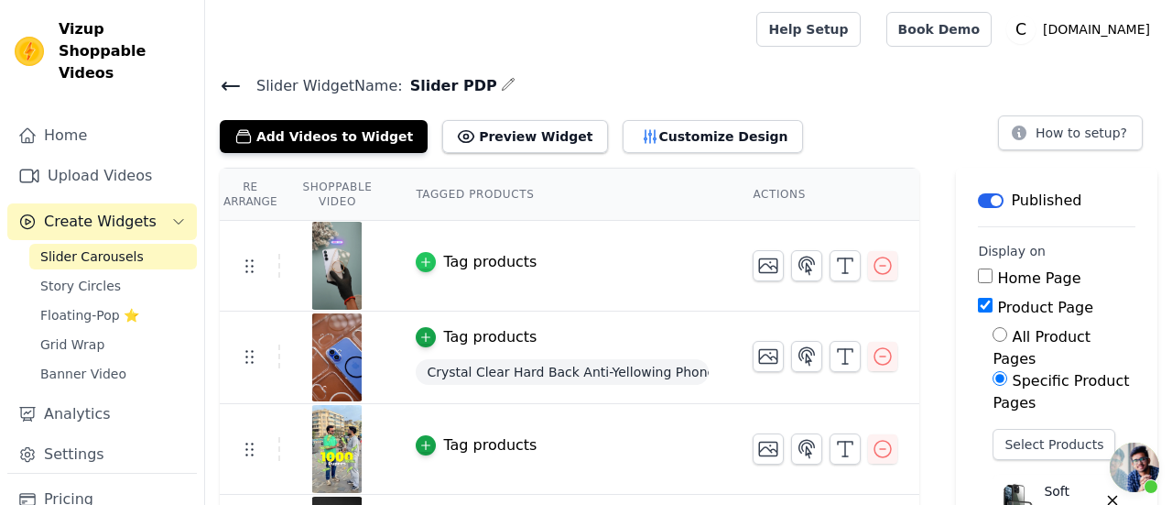
click at [422, 258] on icon "button" at bounding box center [426, 262] width 8 height 8
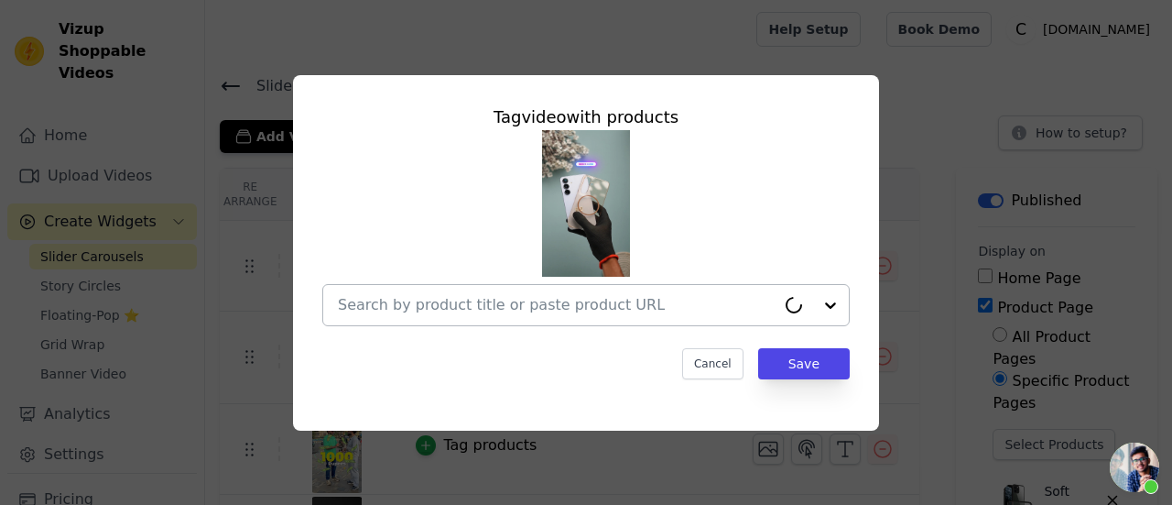
click at [500, 302] on input "text" at bounding box center [557, 305] width 438 height 22
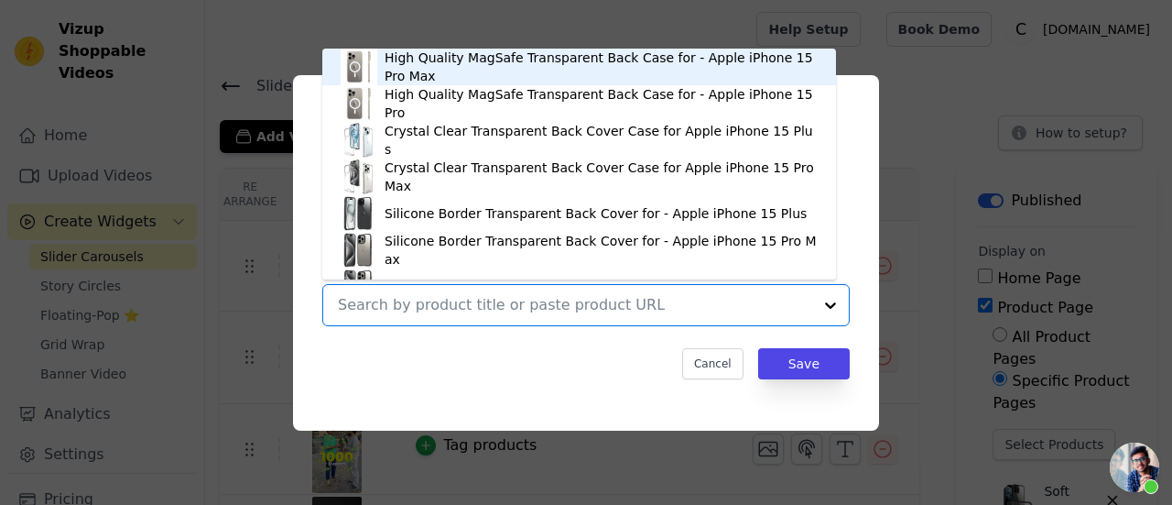
paste input "Crystal Clear Hard Back Anti-Yellowing Phone Case For Redmi Note 14 SE 5G"
type input "Crystal Clear Hard Back Anti-Yellowing Phone Case For Redmi Note 14 SE 5G"
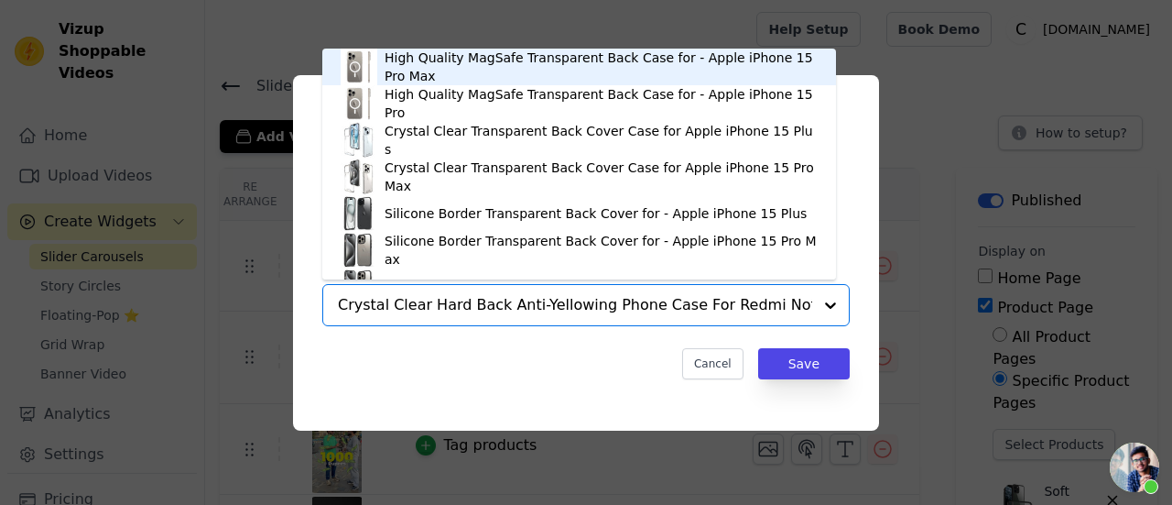
scroll to position [0, 18]
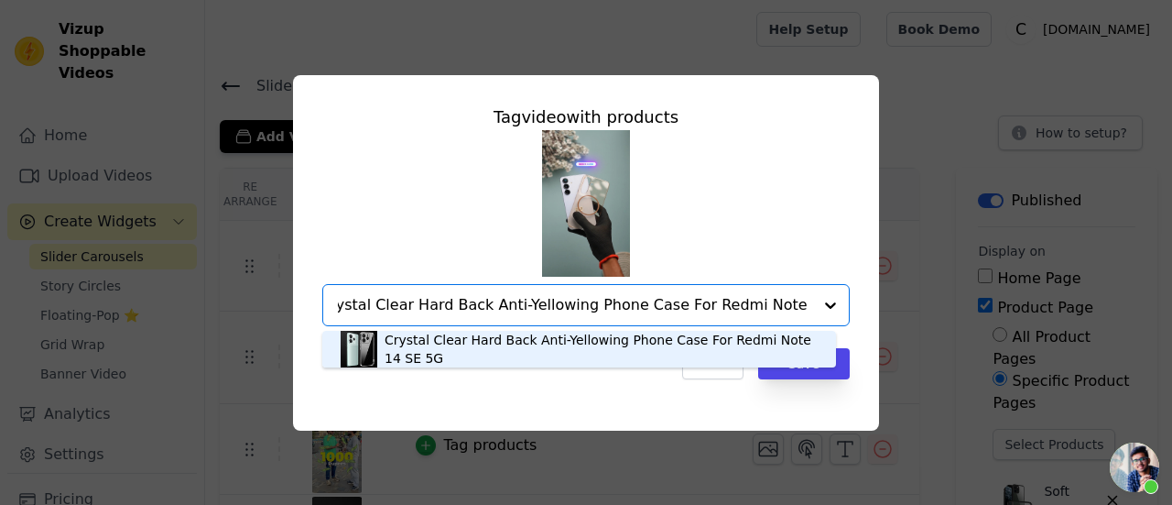
click at [652, 338] on div "Crystal Clear Hard Back Anti-Yellowing Phone Case For Redmi Note 14 SE 5G" at bounding box center [601, 349] width 433 height 37
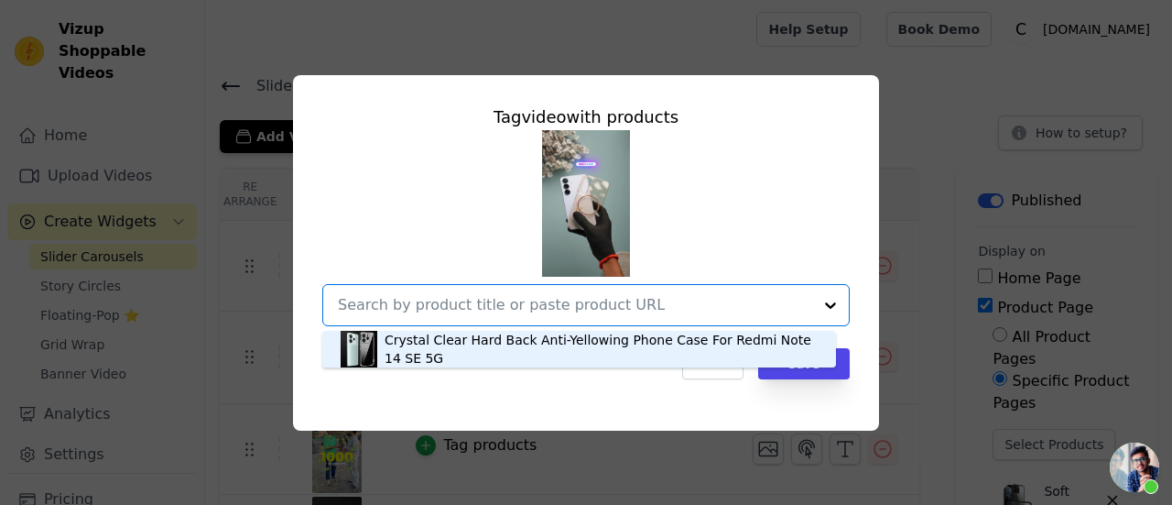
scroll to position [0, 0]
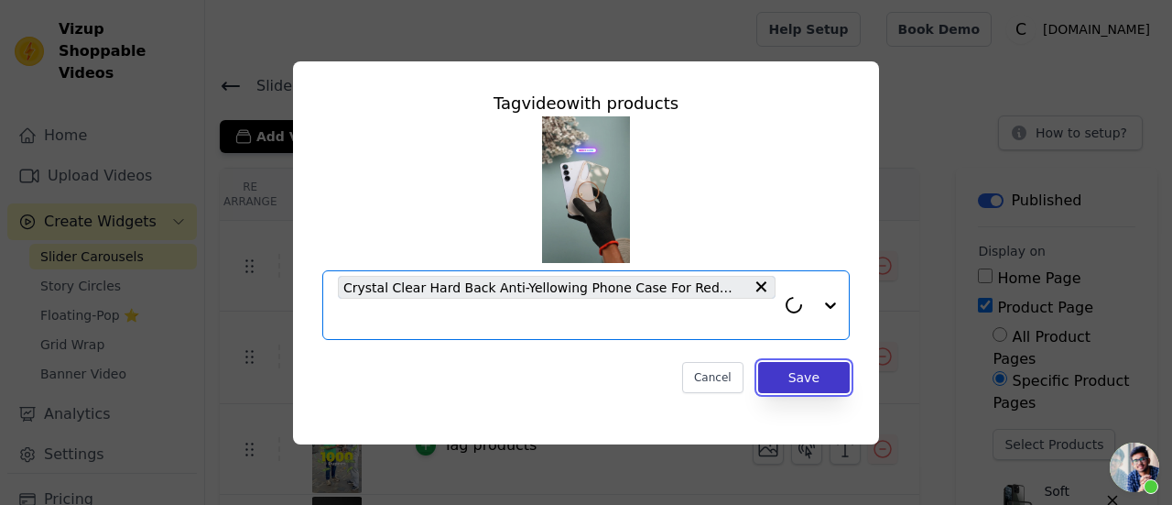
click at [801, 369] on button "Save" at bounding box center [804, 377] width 92 height 31
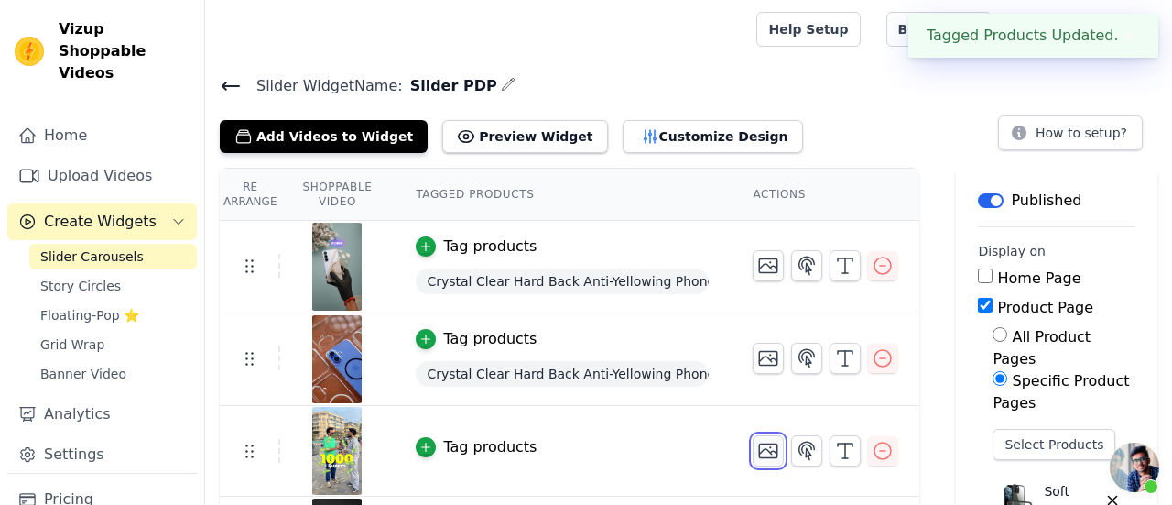
click at [760, 444] on icon "button" at bounding box center [769, 451] width 18 height 14
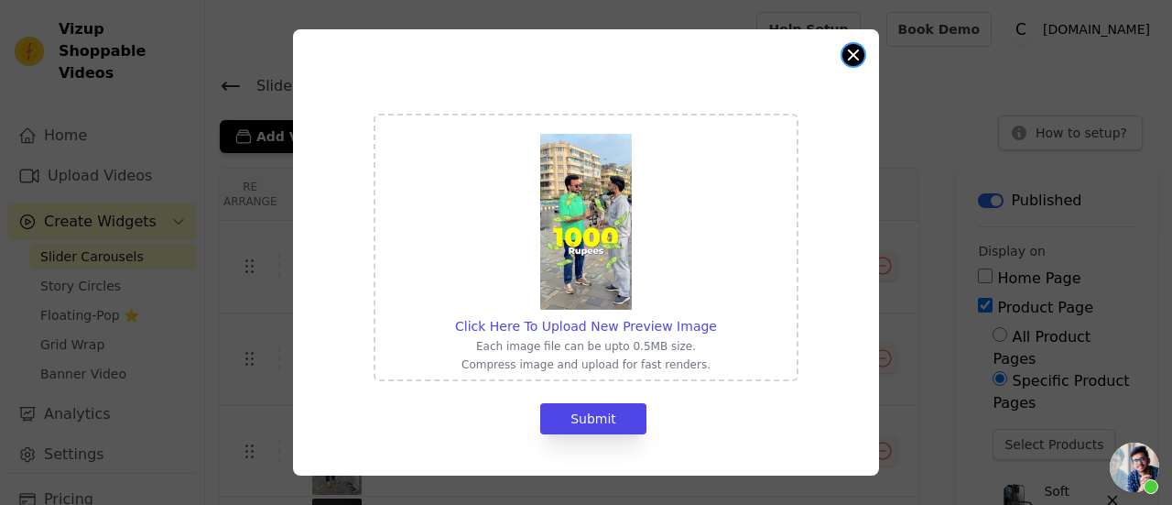
click at [847, 47] on button "Close modal" at bounding box center [854, 55] width 22 height 22
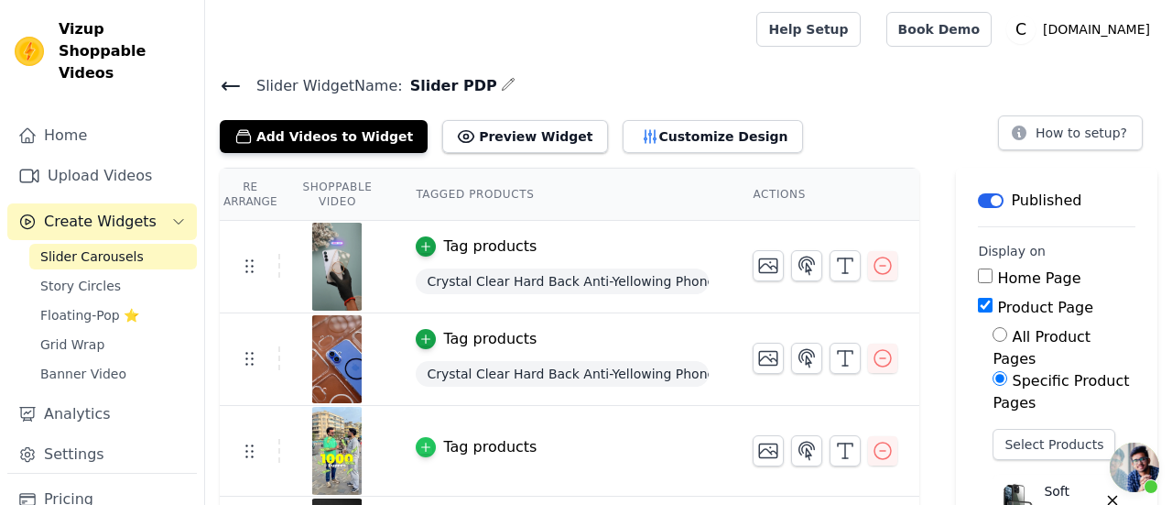
click at [419, 444] on icon "button" at bounding box center [425, 447] width 13 height 13
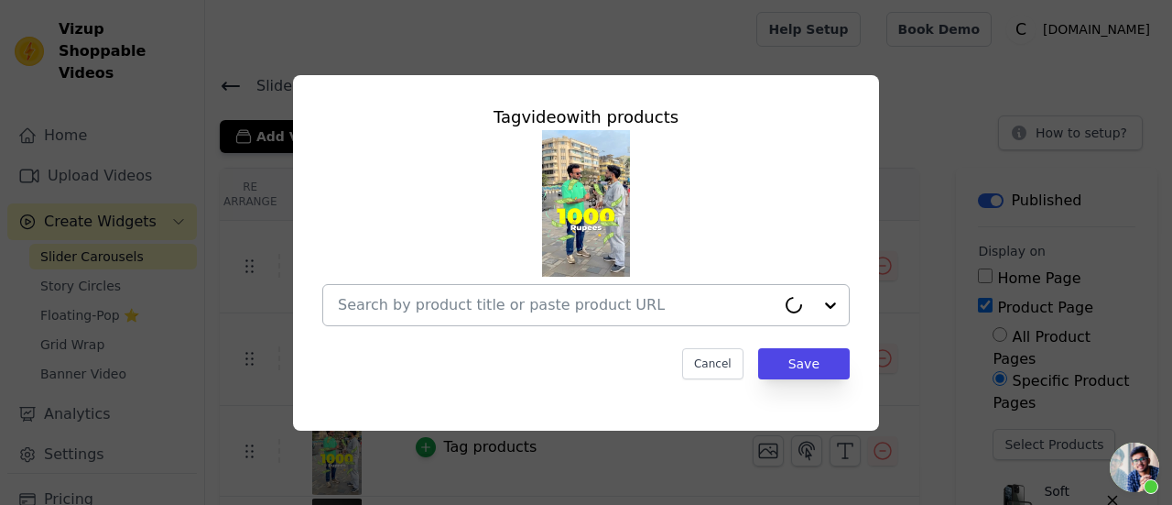
click at [446, 305] on input "text" at bounding box center [557, 305] width 438 height 22
paste input "Crystal Clear Hard Back Anti-Yellowing Phone Case For Redmi Note 14 SE 5G"
type input "Crystal Clear Hard Back Anti-Yellowing Phone Case For Redmi Note 14 SE 5G"
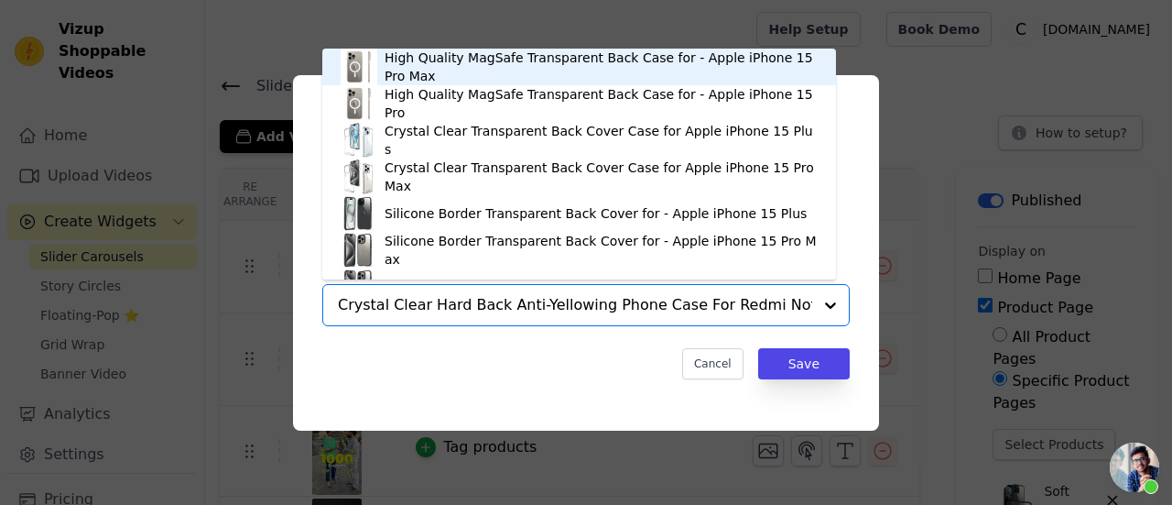
scroll to position [0, 18]
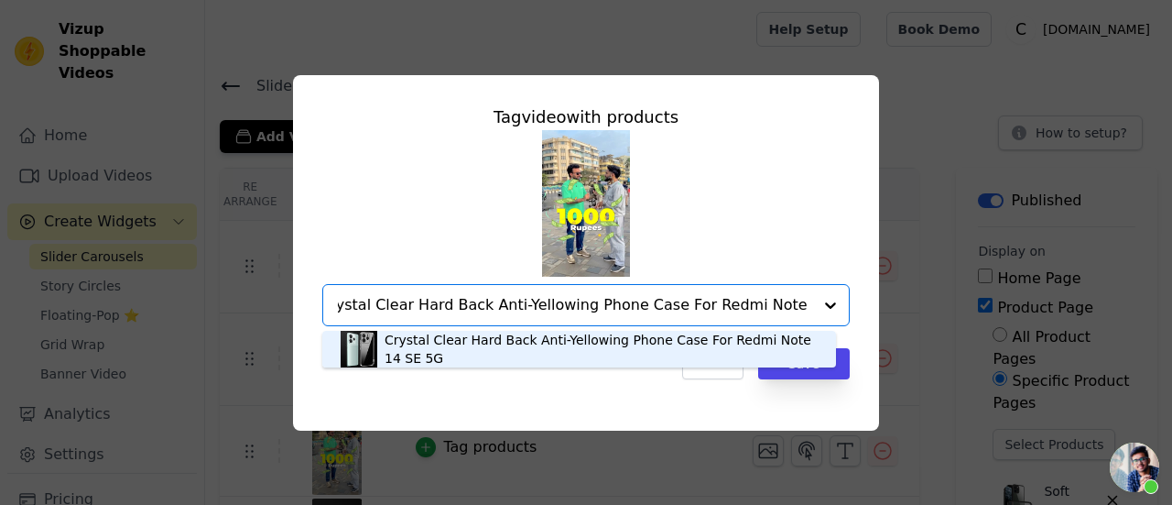
click at [599, 340] on div "Crystal Clear Hard Back Anti-Yellowing Phone Case For Redmi Note 14 SE 5G" at bounding box center [601, 349] width 433 height 37
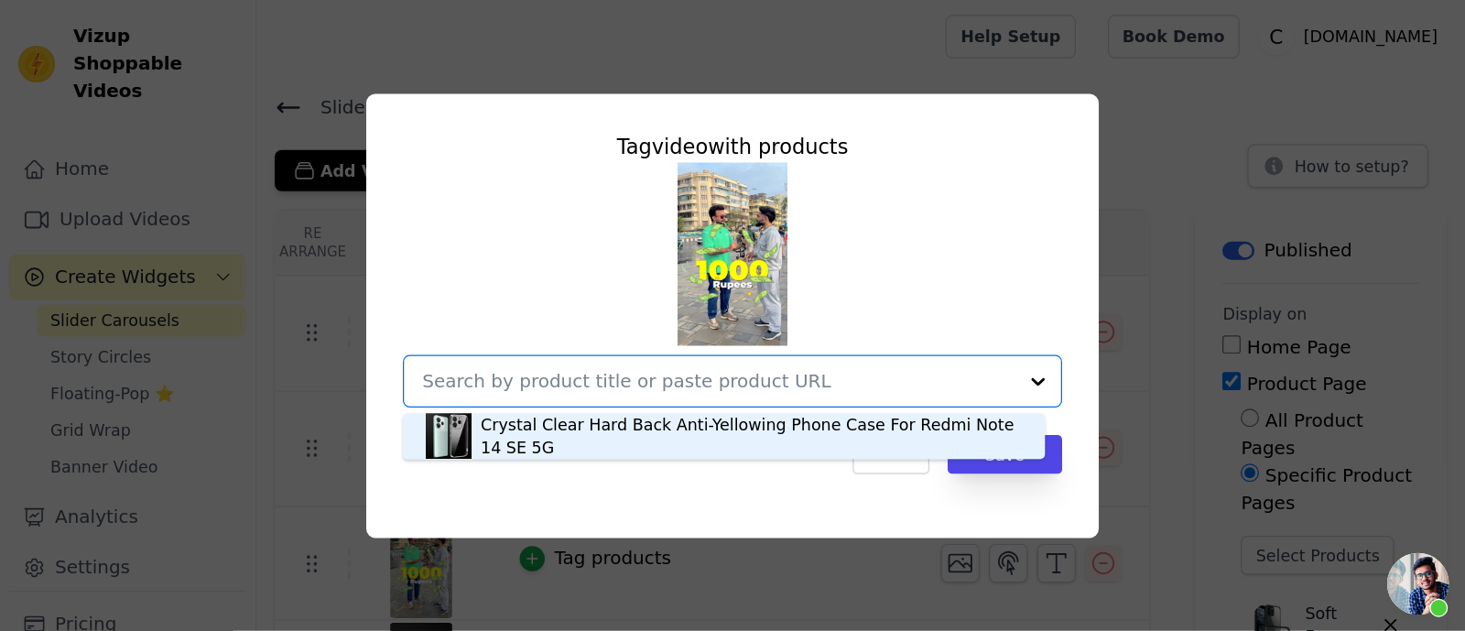
scroll to position [0, 0]
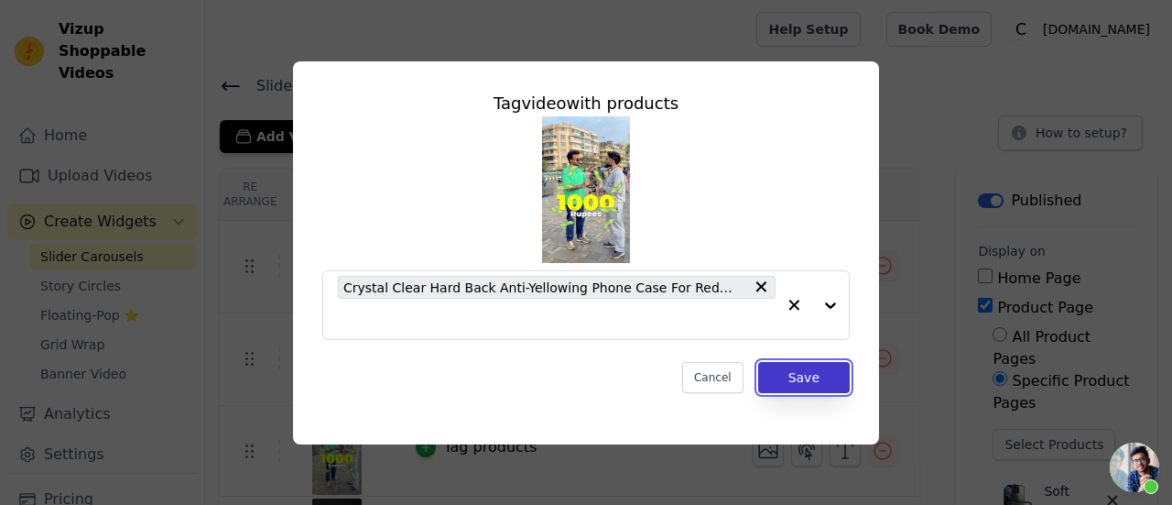
click at [792, 366] on button "Save" at bounding box center [804, 377] width 92 height 31
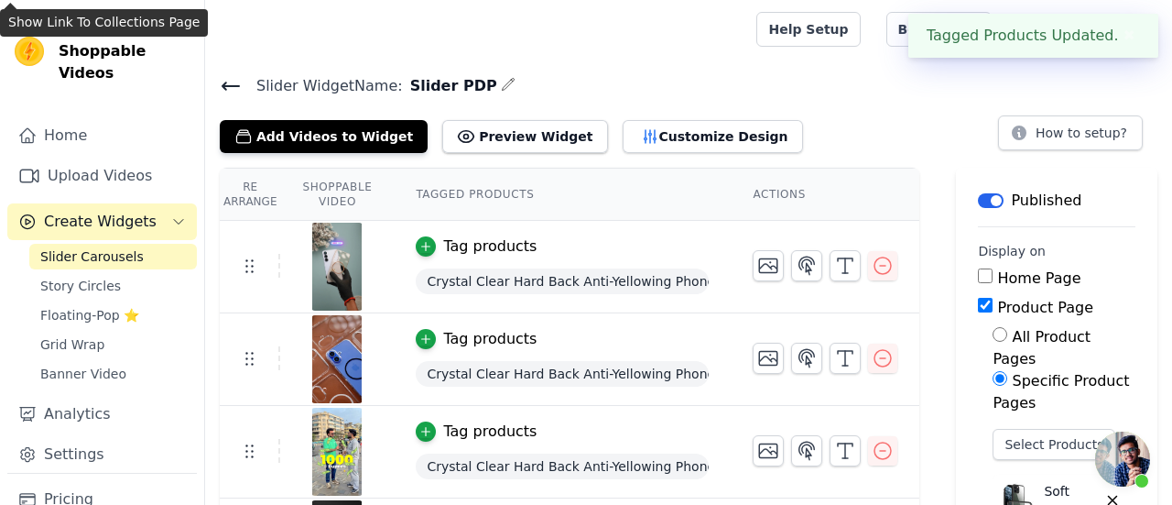
scroll to position [523, 0]
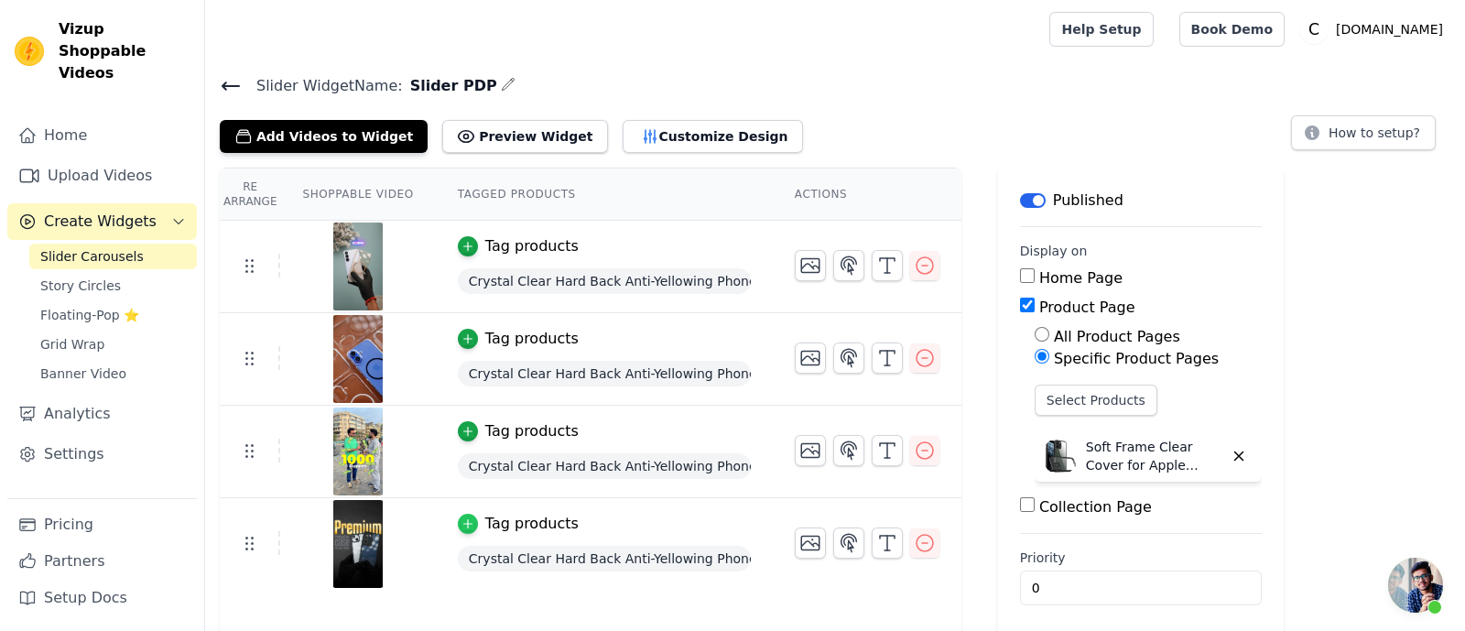
click at [462, 504] on icon "button" at bounding box center [468, 524] width 13 height 13
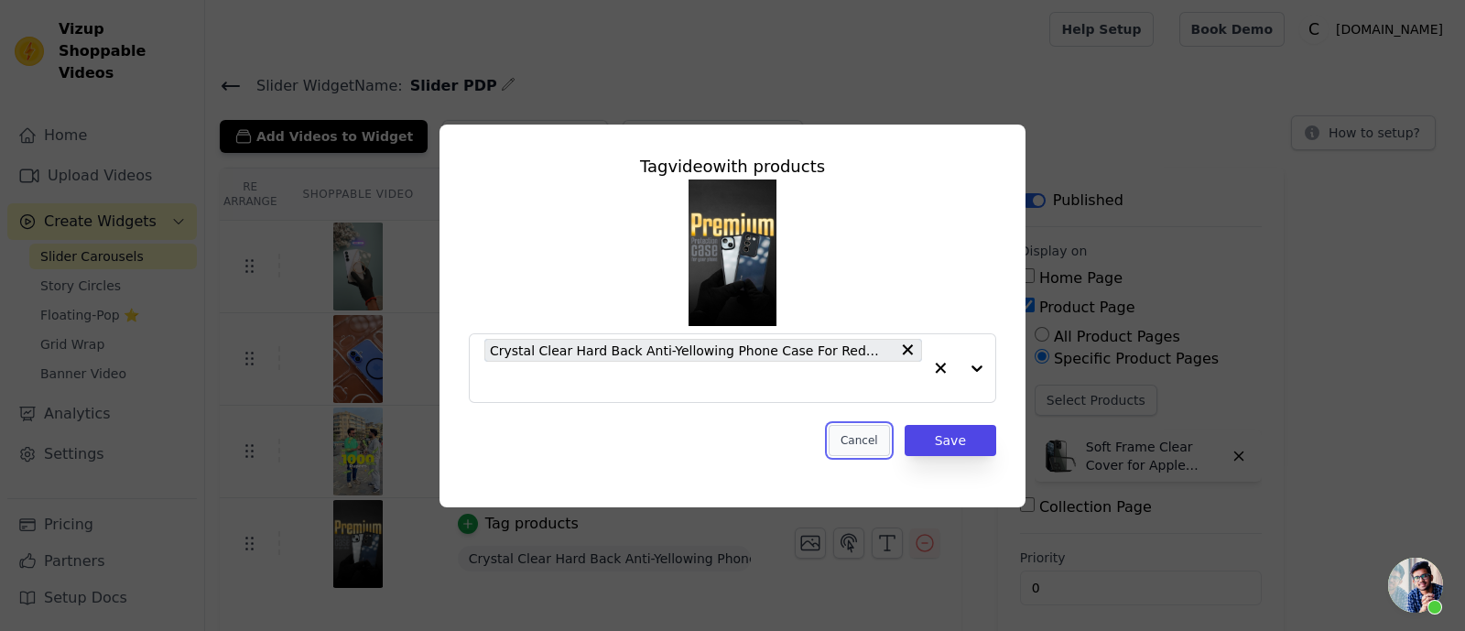
click at [877, 432] on button "Cancel" at bounding box center [859, 440] width 61 height 31
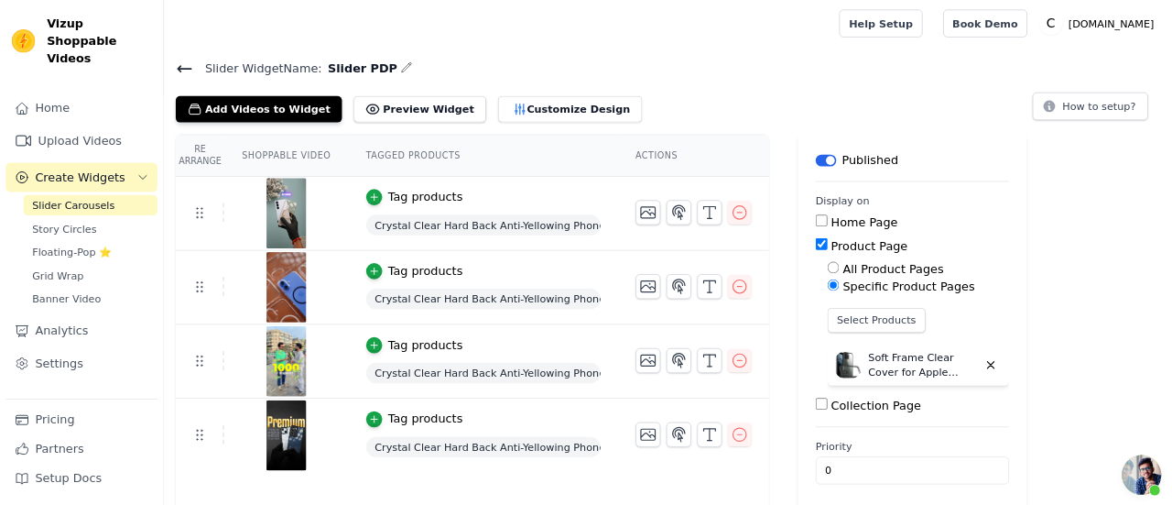
scroll to position [524, 0]
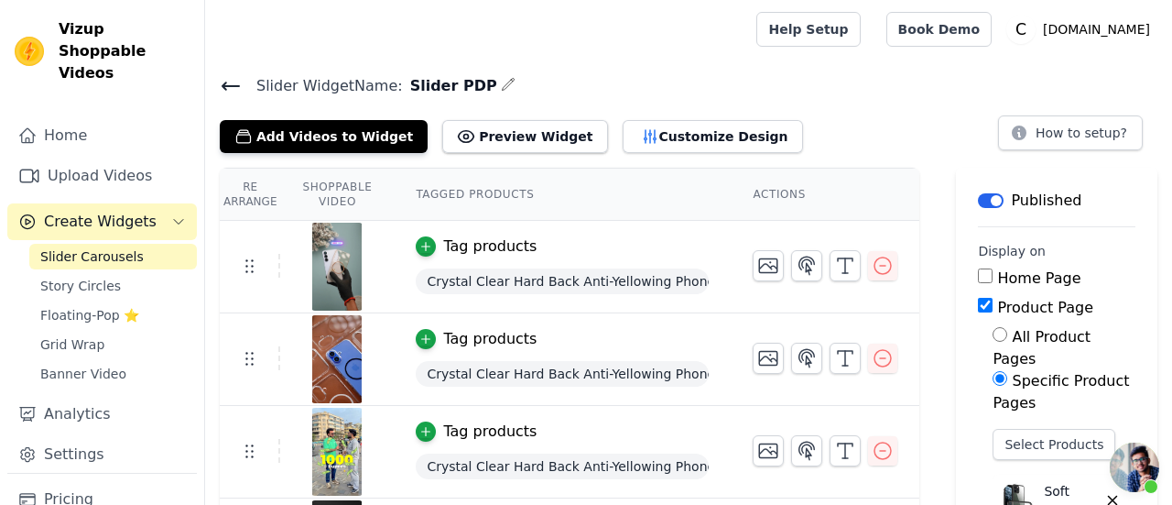
click at [993, 337] on input "All Product Pages" at bounding box center [1000, 334] width 15 height 15
radio input "true"
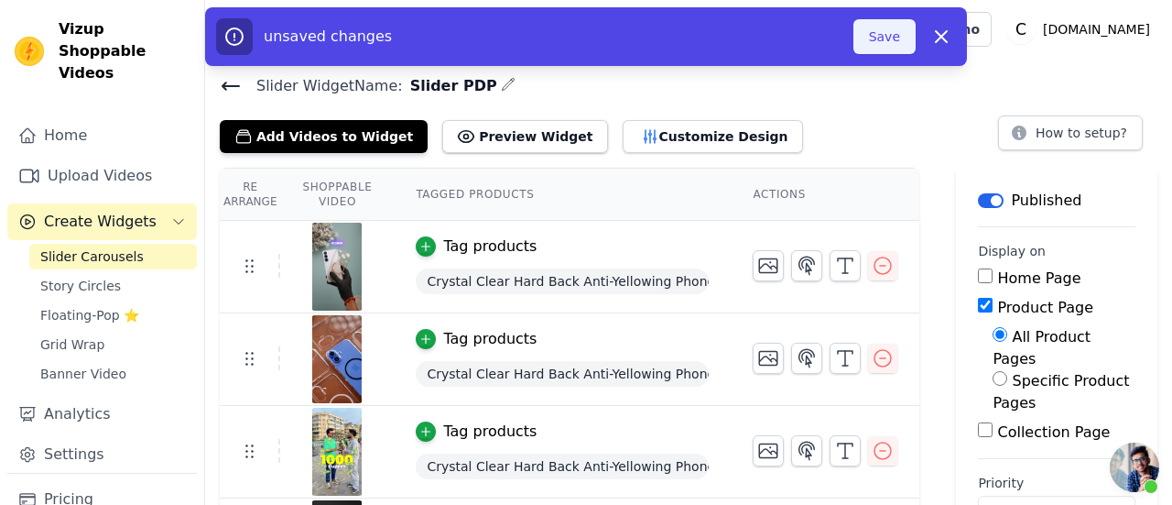
click at [902, 39] on button "Save" at bounding box center [885, 36] width 62 height 35
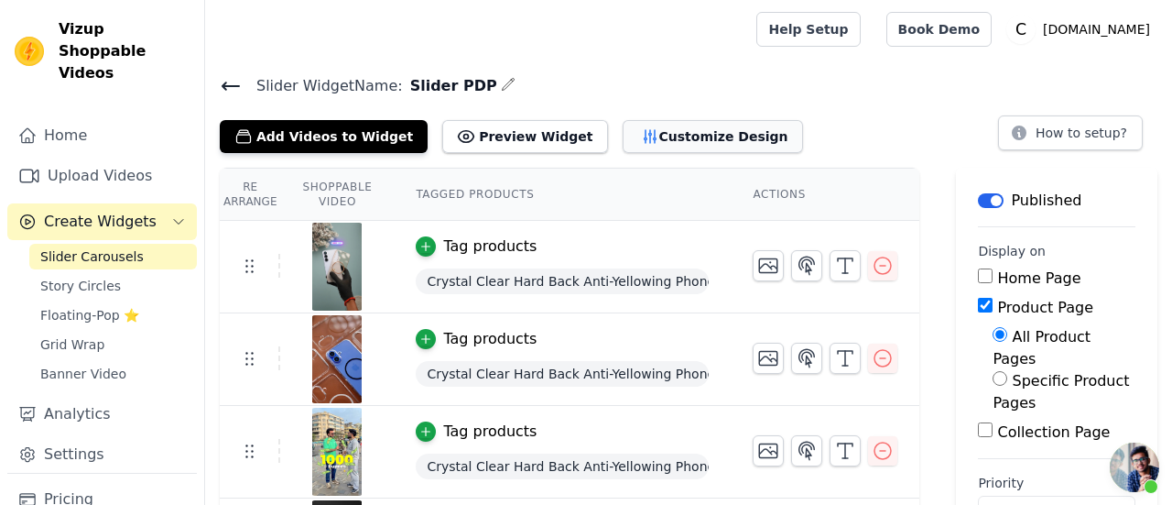
click at [642, 142] on button "Customize Design" at bounding box center [713, 136] width 180 height 33
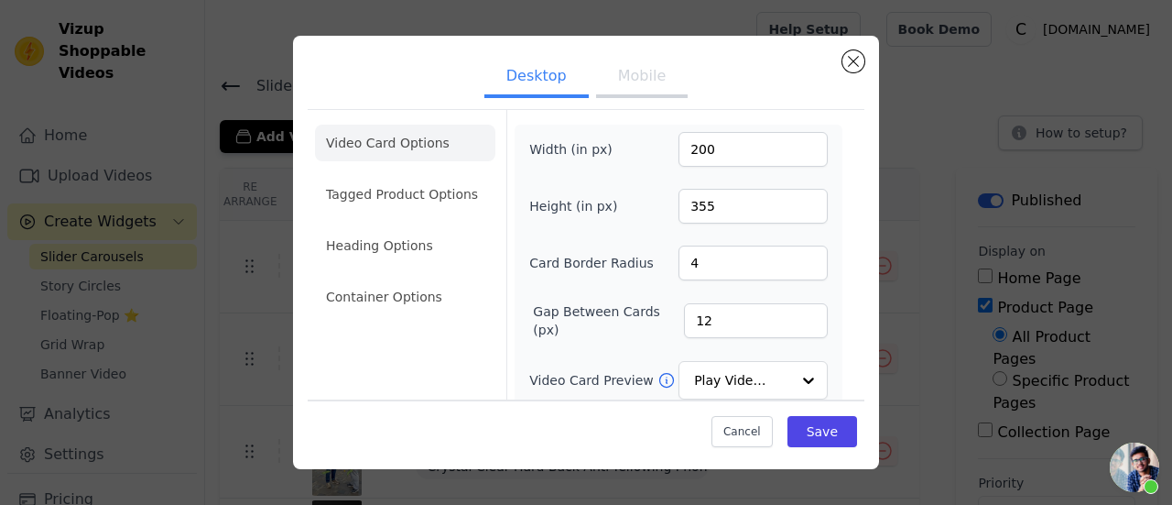
click at [627, 85] on button "Mobile" at bounding box center [642, 78] width 92 height 40
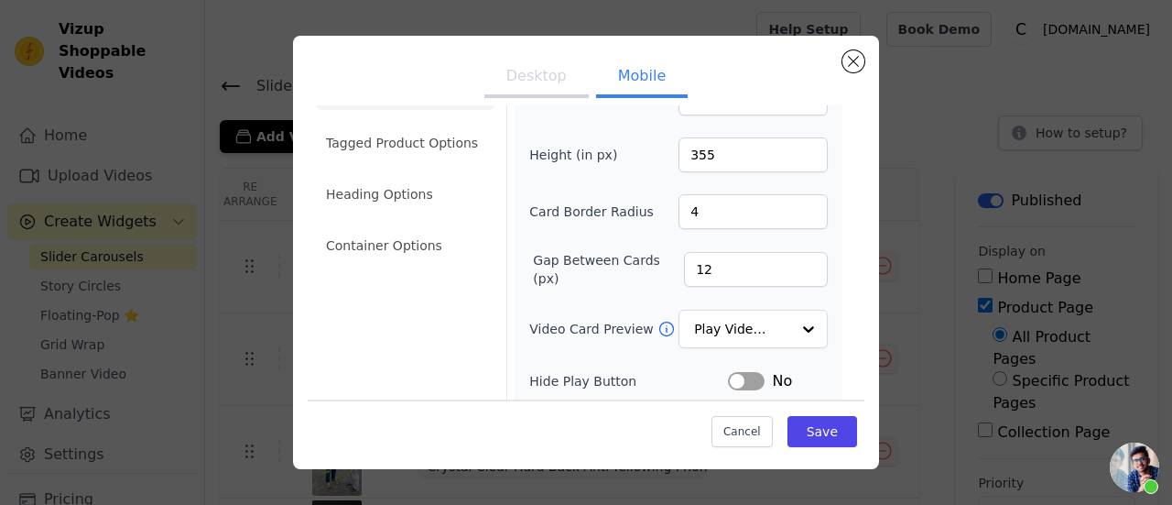
scroll to position [92, 0]
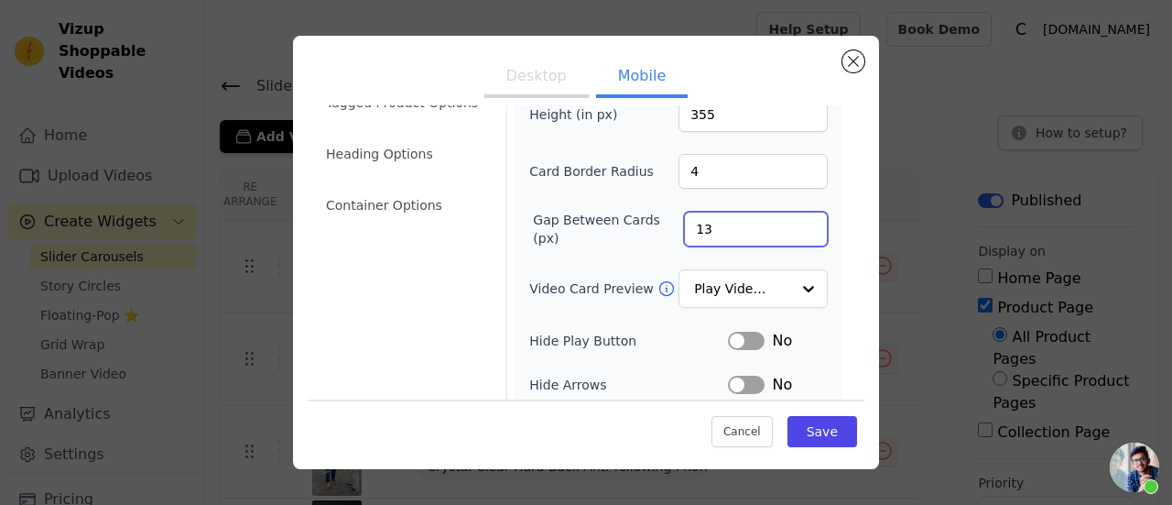
click at [795, 222] on input "13" at bounding box center [756, 229] width 144 height 35
type input "14"
click at [795, 222] on input "14" at bounding box center [756, 229] width 144 height 35
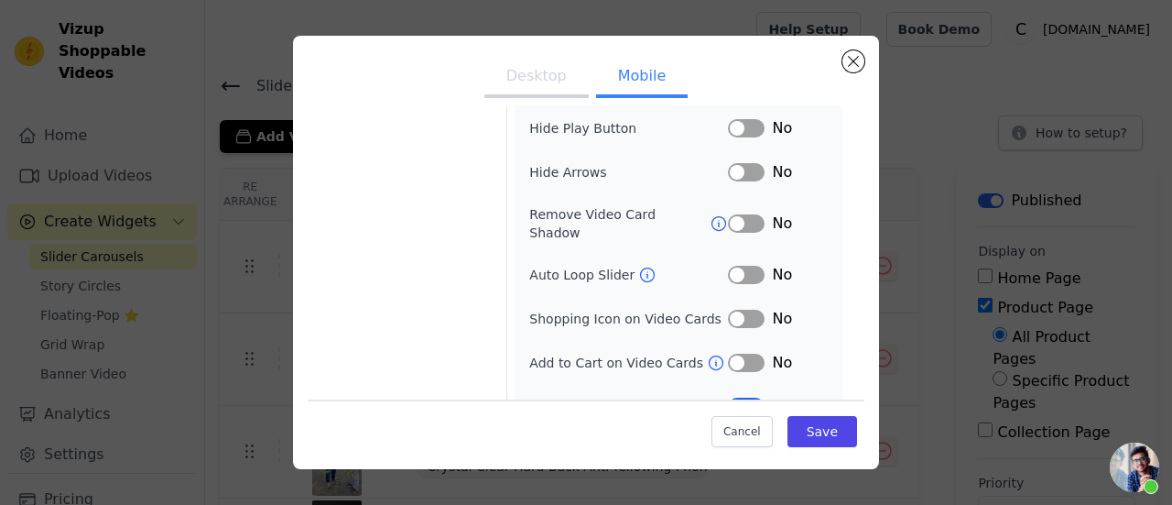
scroll to position [317, 0]
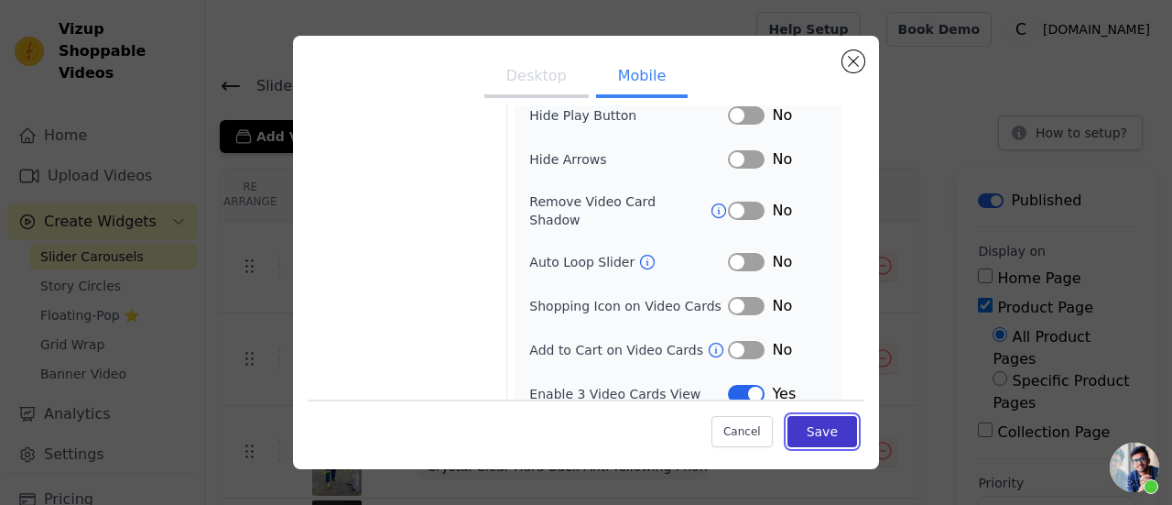
click at [826, 441] on button "Save" at bounding box center [823, 431] width 70 height 31
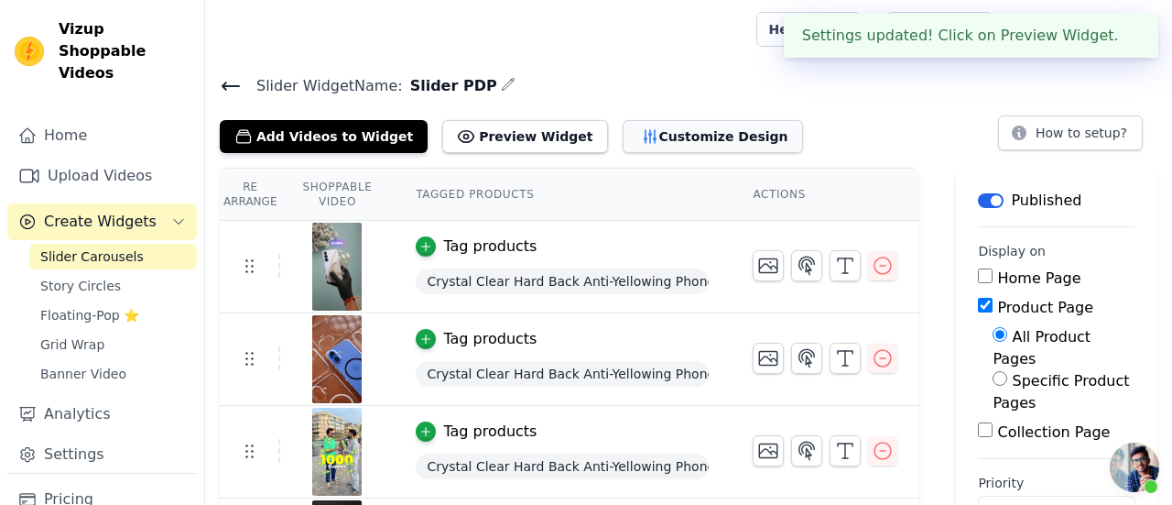
click at [623, 136] on button "Customize Design" at bounding box center [713, 136] width 180 height 33
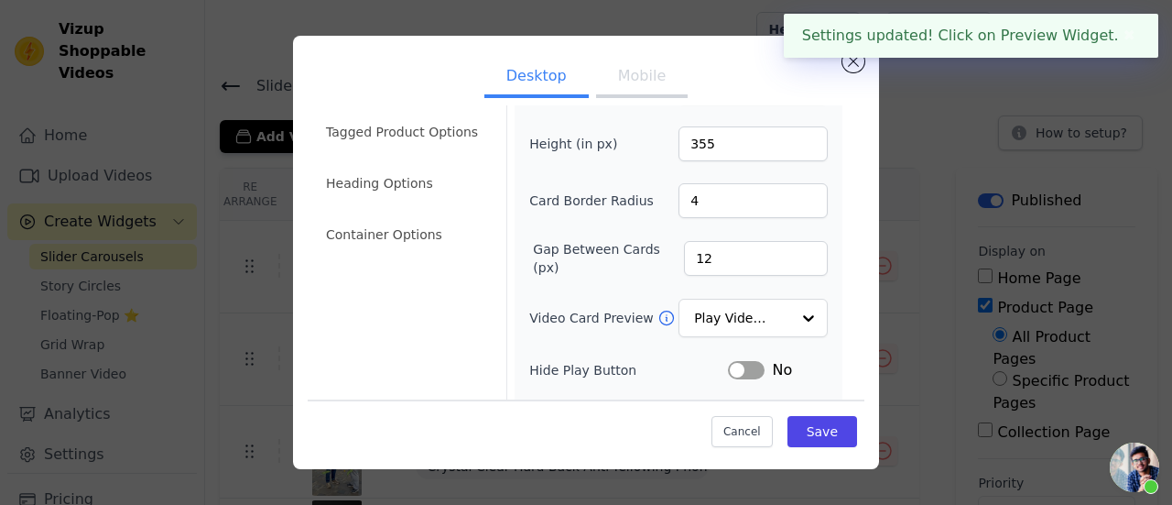
scroll to position [92, 0]
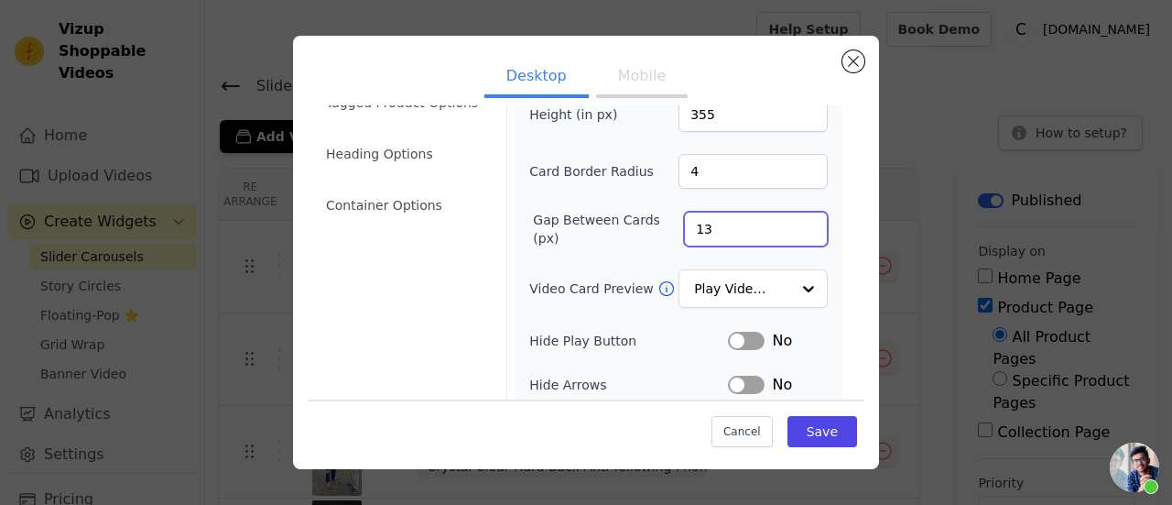
click at [795, 221] on input "13" at bounding box center [756, 229] width 144 height 35
type input "14"
click at [795, 221] on input "14" at bounding box center [756, 229] width 144 height 35
click at [817, 424] on button "Save" at bounding box center [823, 431] width 70 height 31
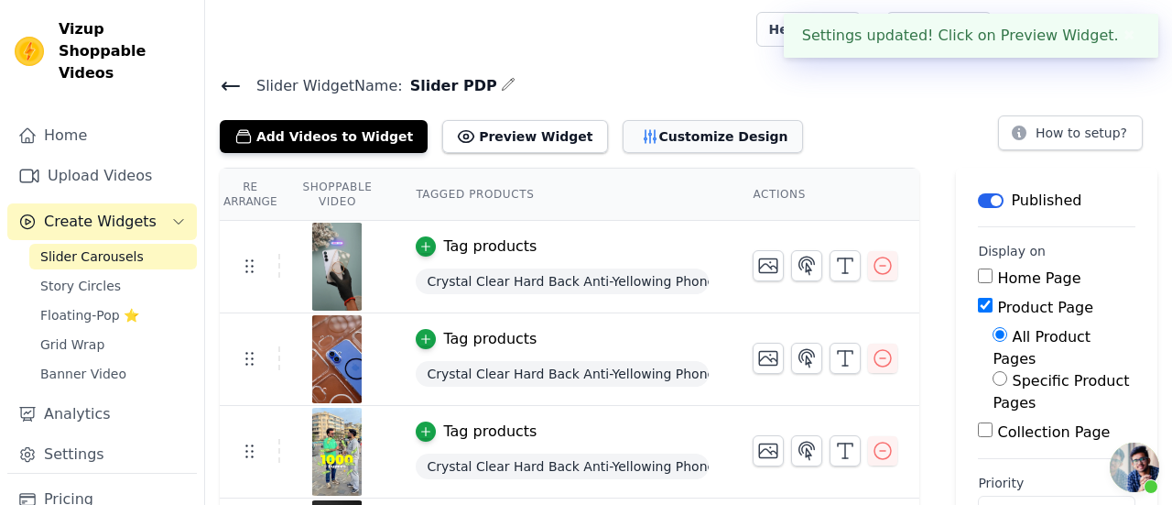
click at [650, 133] on button "Customize Design" at bounding box center [713, 136] width 180 height 33
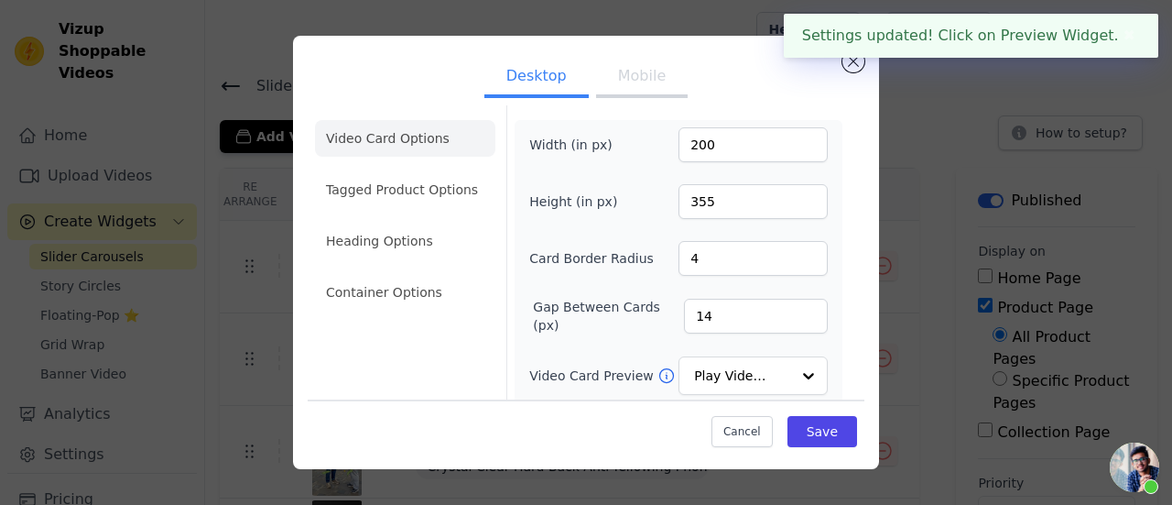
scroll to position [0, 0]
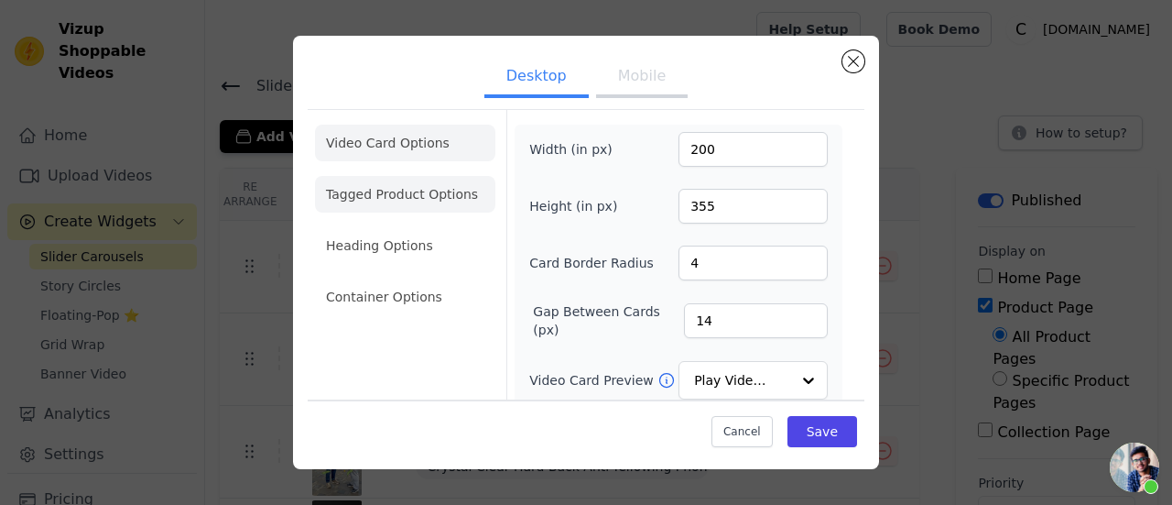
click at [430, 193] on li "Tagged Product Options" at bounding box center [405, 194] width 180 height 37
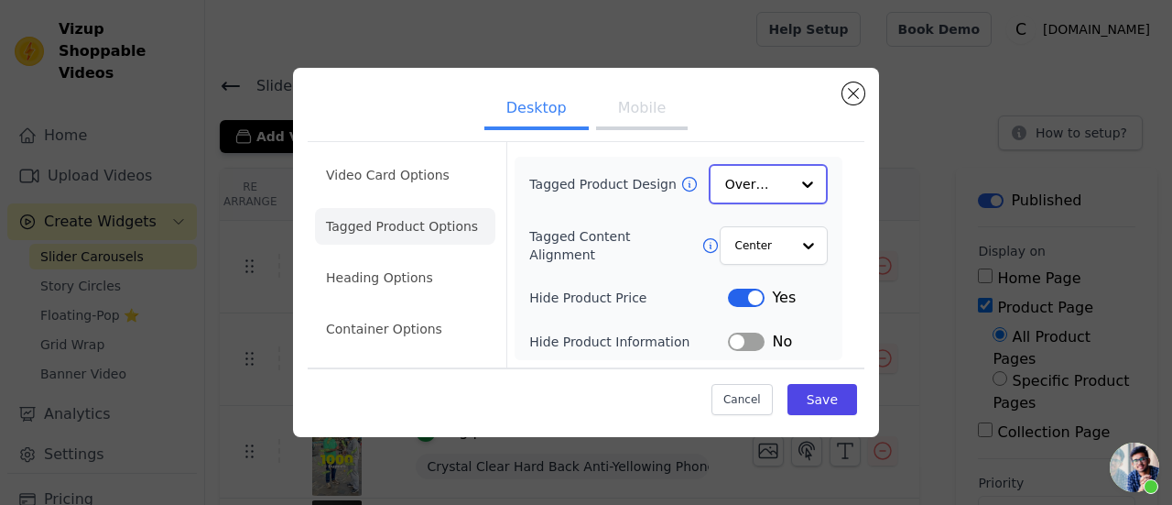
click at [744, 191] on input "Tagged Product Design" at bounding box center [757, 184] width 64 height 37
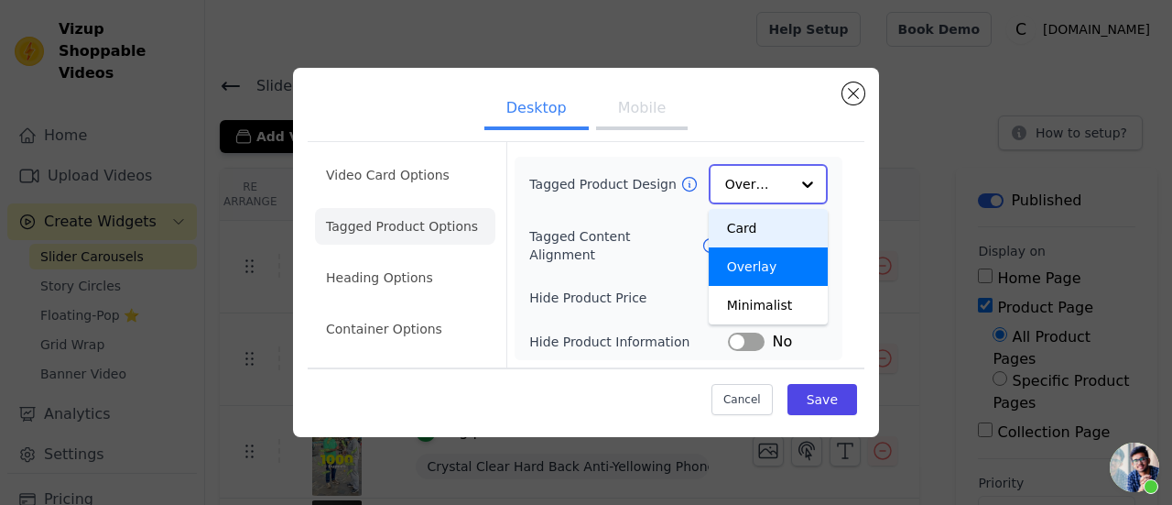
click at [758, 229] on div "Card" at bounding box center [768, 228] width 119 height 38
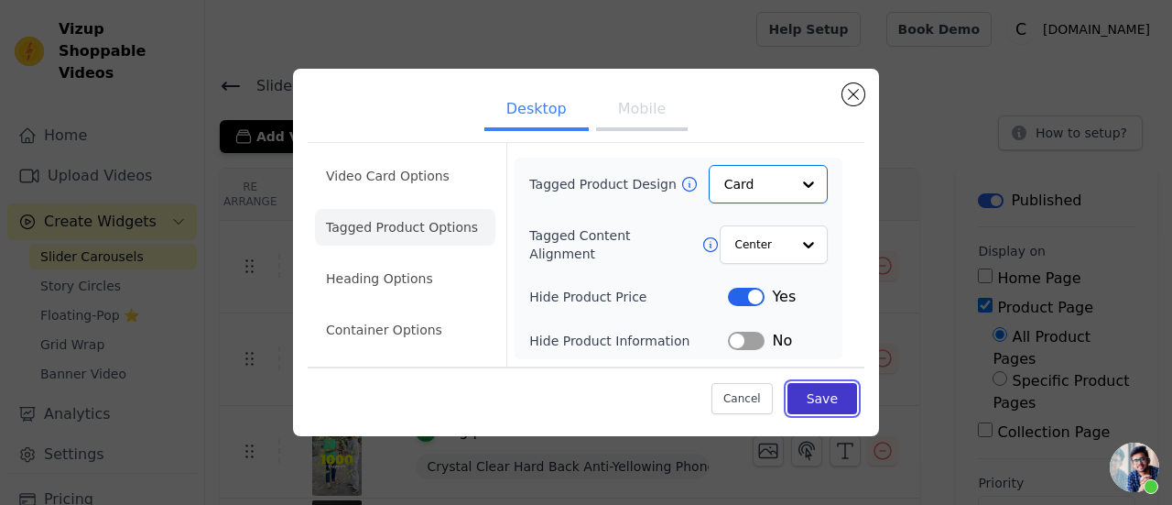
click at [835, 403] on button "Save" at bounding box center [823, 398] width 70 height 31
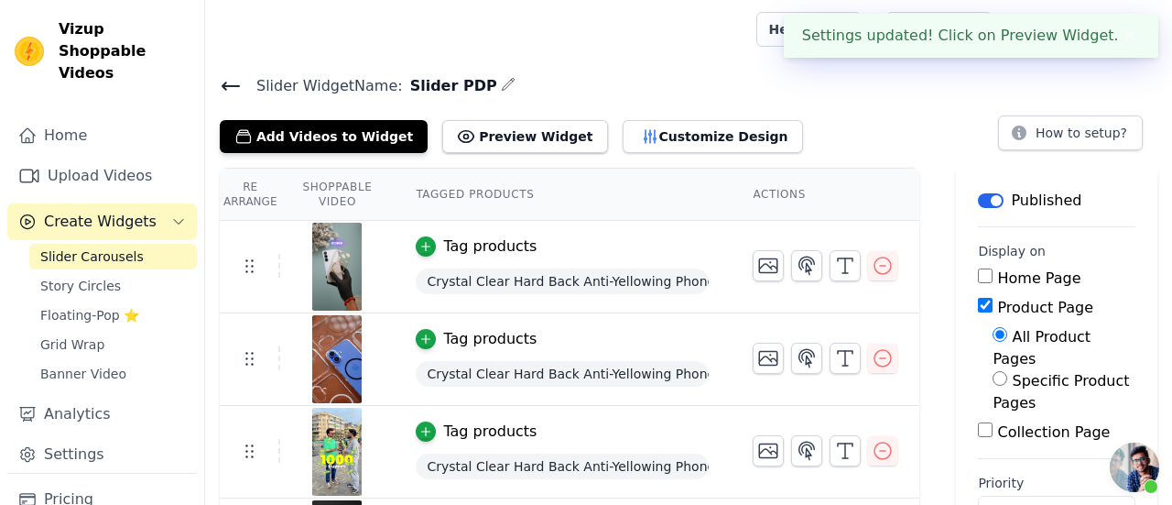
click at [778, 245] on td at bounding box center [825, 258] width 189 height 75
click at [698, 162] on div "Slider Widget Name: Slider PDP Add Videos to Widget Preview Widget Customize De…" at bounding box center [688, 332] width 967 height 518
click at [690, 146] on button "Customize Design" at bounding box center [713, 136] width 180 height 33
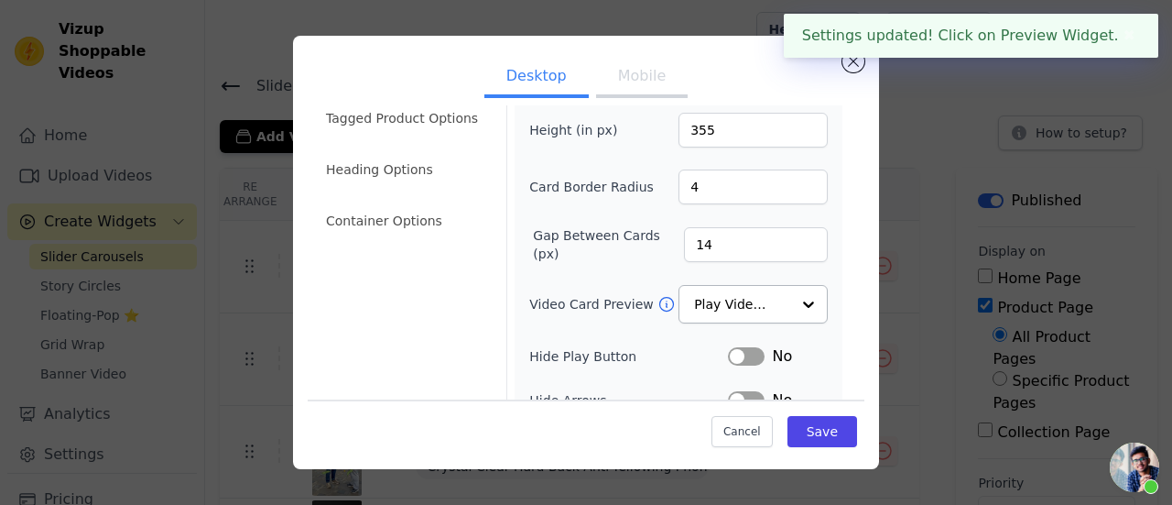
scroll to position [183, 0]
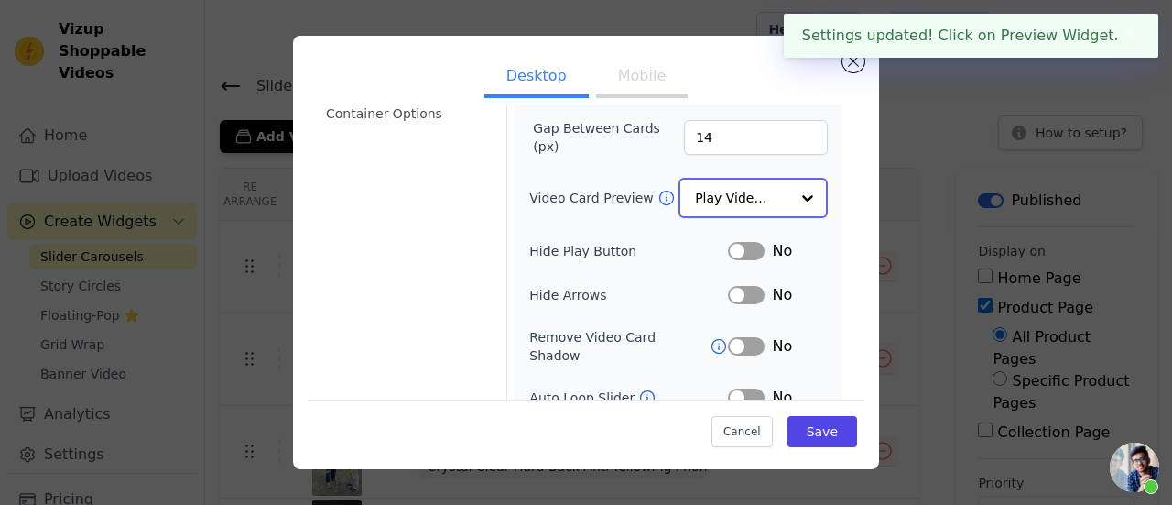
click at [740, 202] on input "Video Card Preview" at bounding box center [742, 198] width 94 height 37
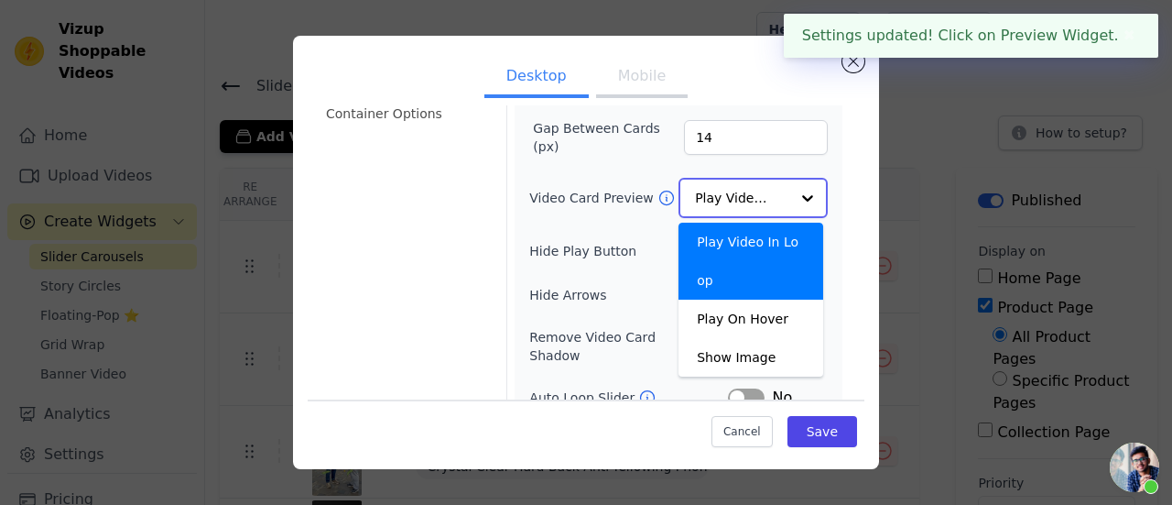
click at [740, 202] on input "Video Card Preview" at bounding box center [742, 198] width 94 height 37
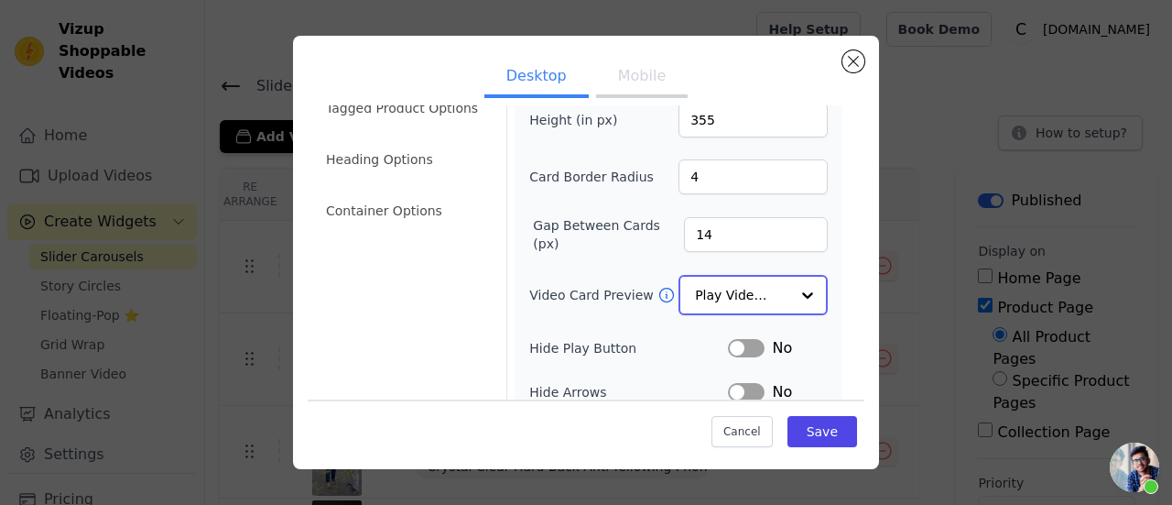
scroll to position [0, 0]
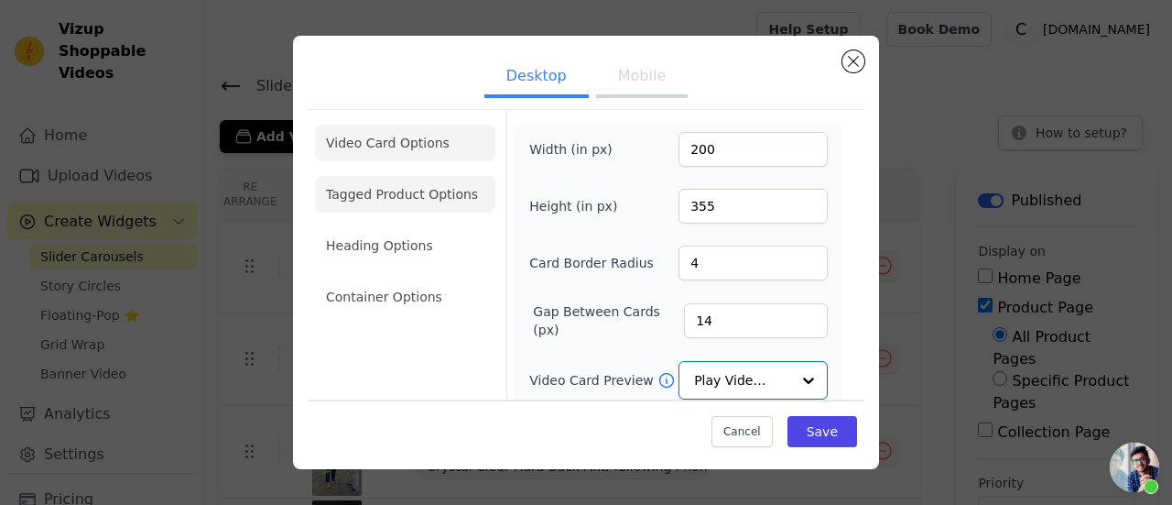
click at [398, 202] on li "Tagged Product Options" at bounding box center [405, 194] width 180 height 37
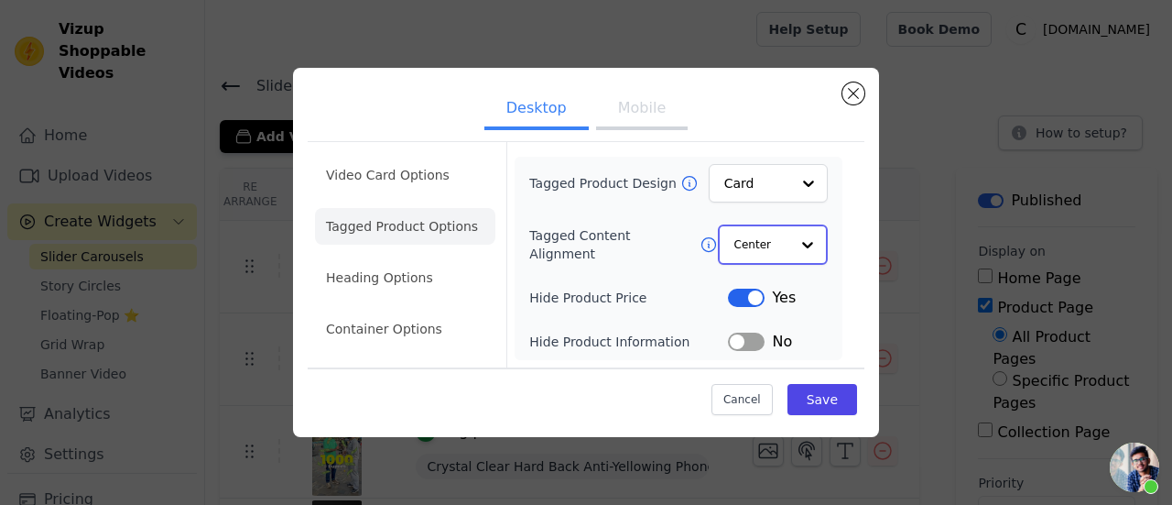
click at [768, 248] on input "Tagged Content Alignment" at bounding box center [762, 244] width 55 height 37
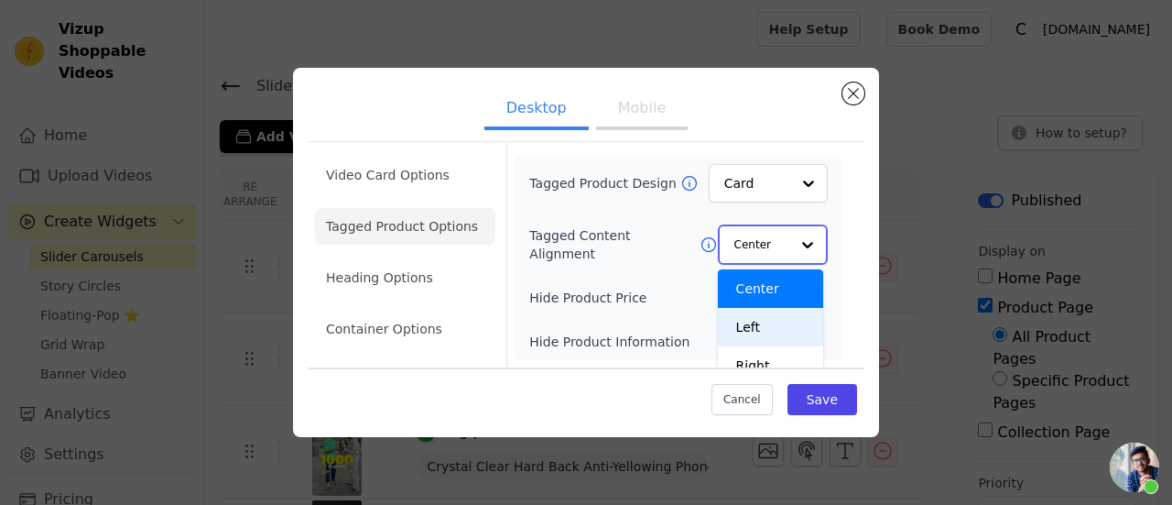
click at [773, 312] on div "Left" at bounding box center [770, 327] width 105 height 38
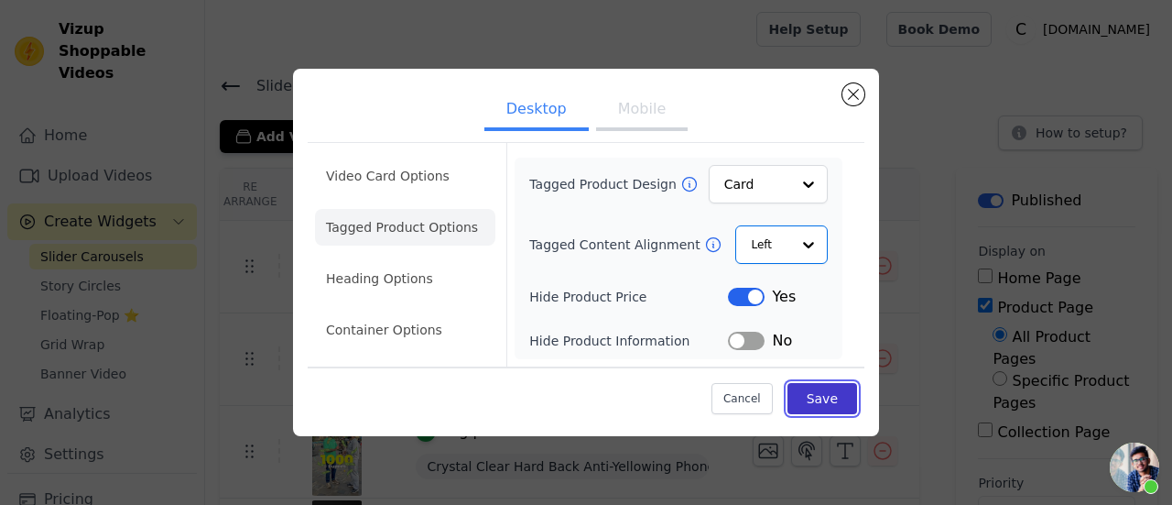
click at [837, 401] on button "Save" at bounding box center [823, 398] width 70 height 31
